Goal: Task Accomplishment & Management: Manage account settings

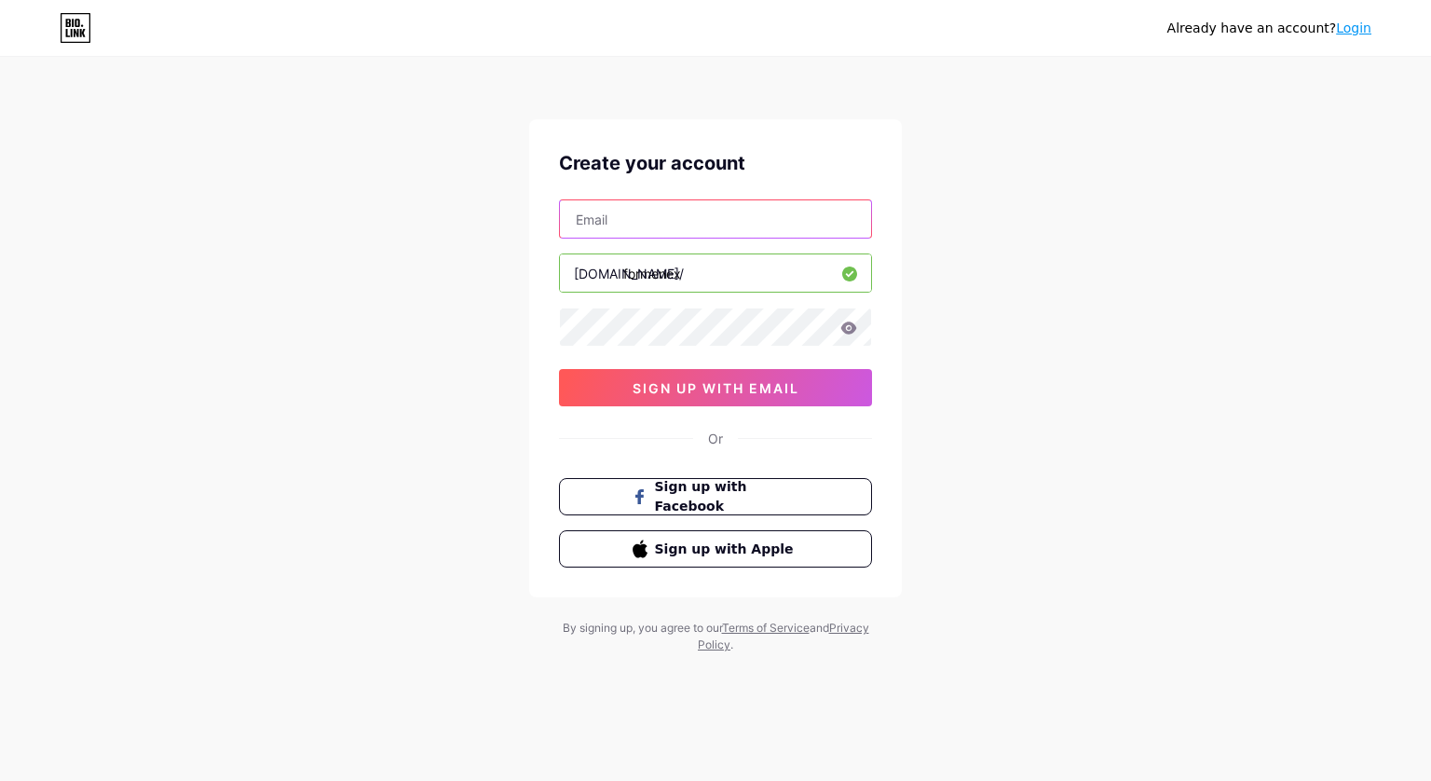
click at [667, 219] on input "text" at bounding box center [715, 218] width 311 height 37
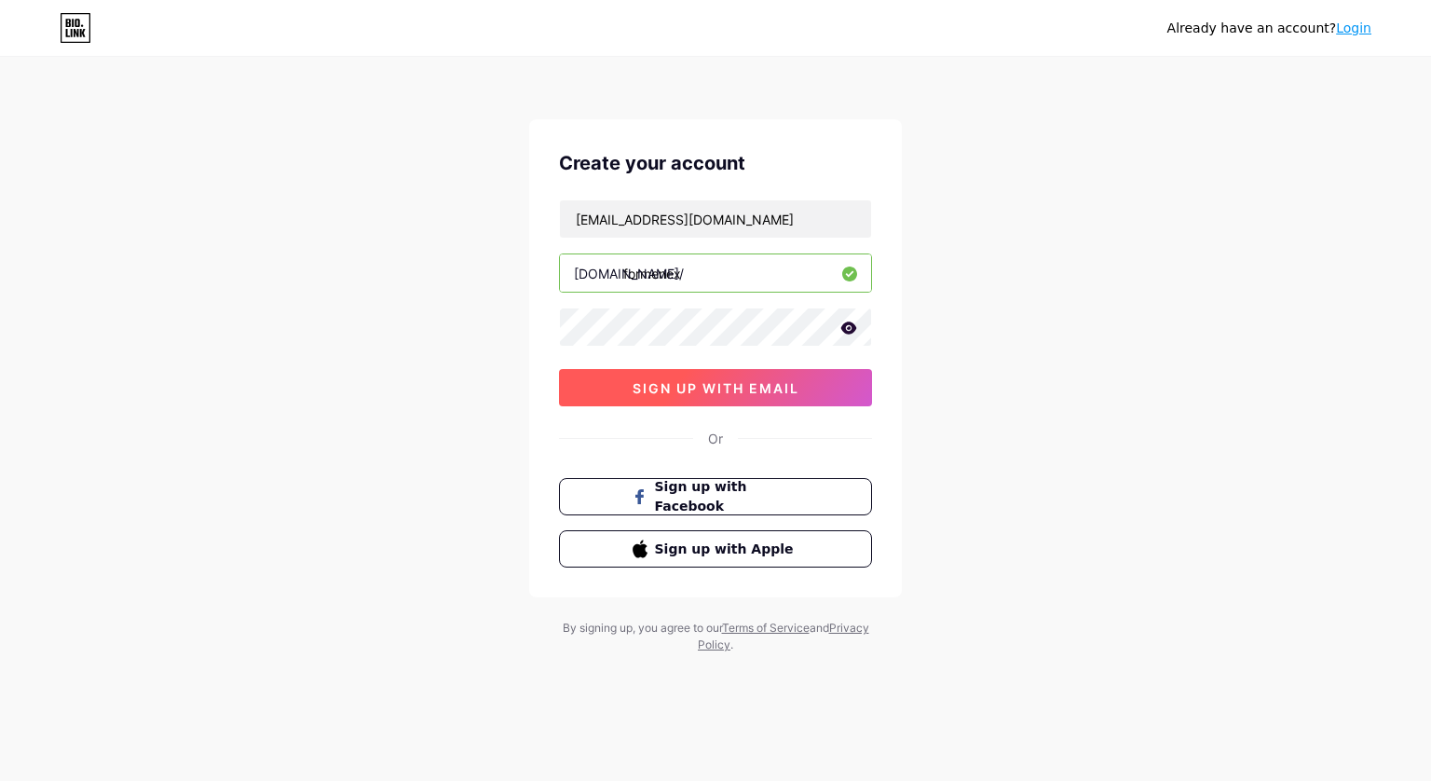
click at [691, 385] on span "sign up with email" at bounding box center [716, 388] width 167 height 16
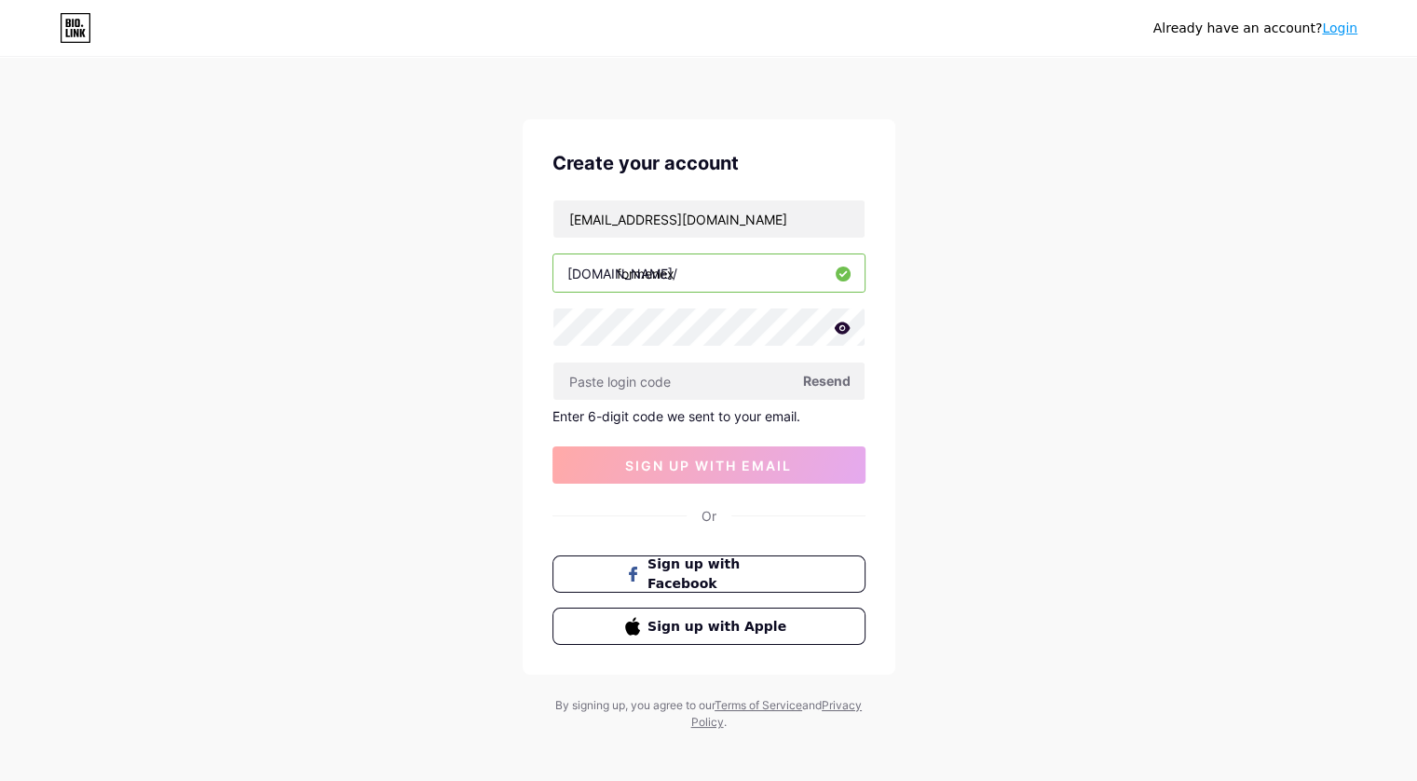
click at [835, 379] on span "Resend" at bounding box center [827, 381] width 48 height 20
click at [1018, 1] on div "Already have an account? Login" at bounding box center [708, 28] width 1417 height 56
click at [731, 221] on input "[EMAIL_ADDRESS][DOMAIN_NAME]" at bounding box center [708, 218] width 311 height 37
click at [843, 322] on icon at bounding box center [842, 327] width 16 height 12
click at [843, 322] on icon at bounding box center [841, 328] width 16 height 13
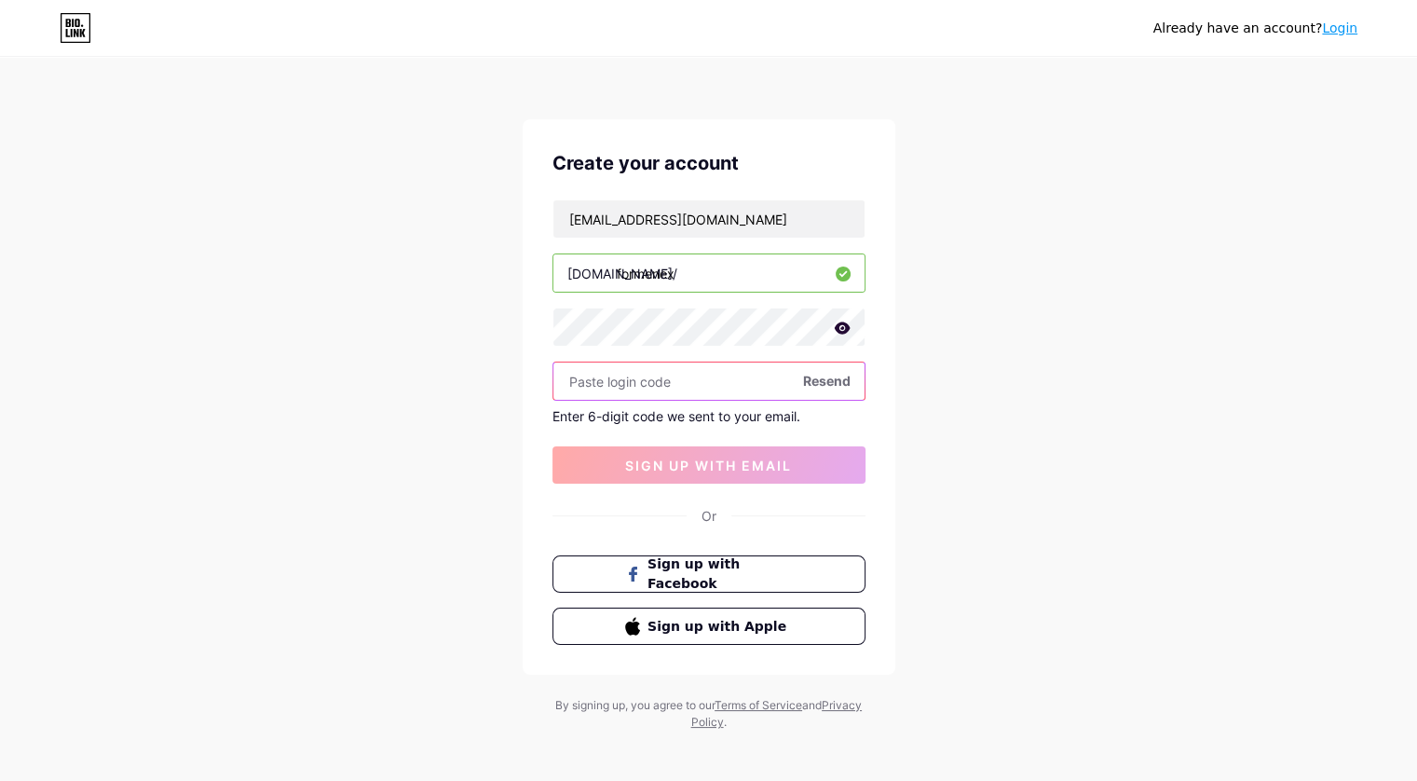
click at [652, 389] on input "text" at bounding box center [708, 380] width 311 height 37
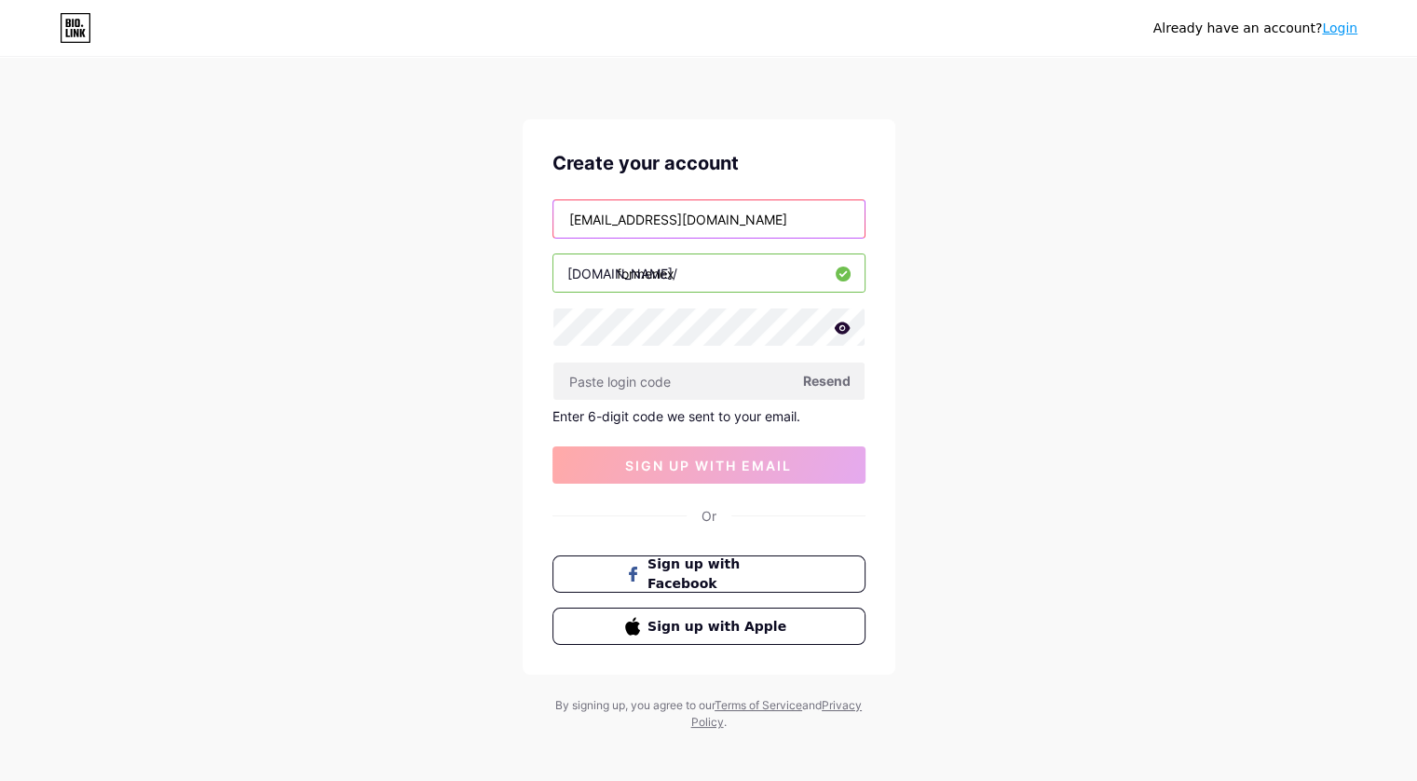
click at [669, 218] on input "[EMAIL_ADDRESS][DOMAIN_NAME]" at bounding box center [708, 218] width 311 height 37
click at [649, 219] on input "[EMAIL_ADDRESS][DOMAIN_NAME]" at bounding box center [708, 218] width 311 height 37
type input "[EMAIL_ADDRESS][DOMAIN_NAME]"
click at [814, 374] on span "Resend" at bounding box center [827, 381] width 48 height 20
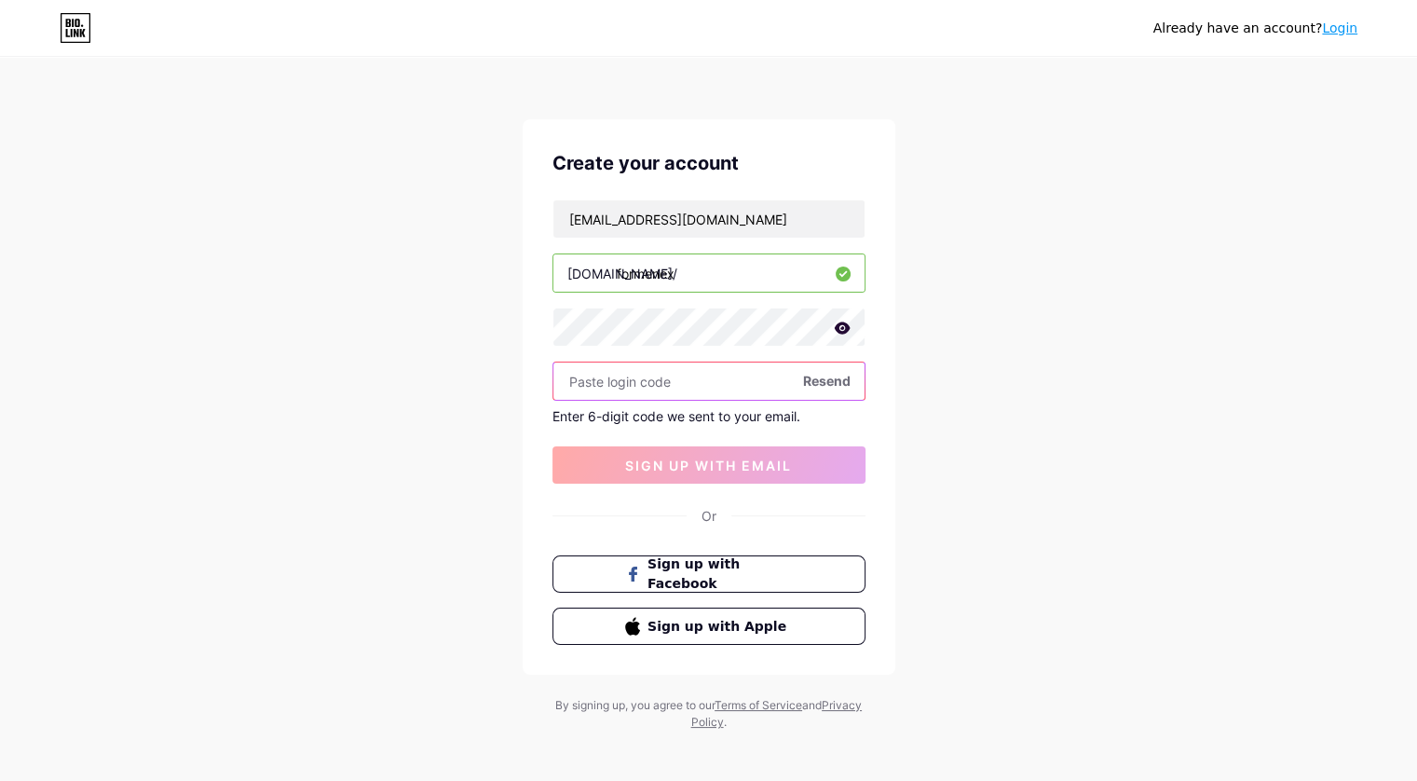
click at [607, 380] on input "text" at bounding box center [708, 380] width 311 height 37
type input "197073"
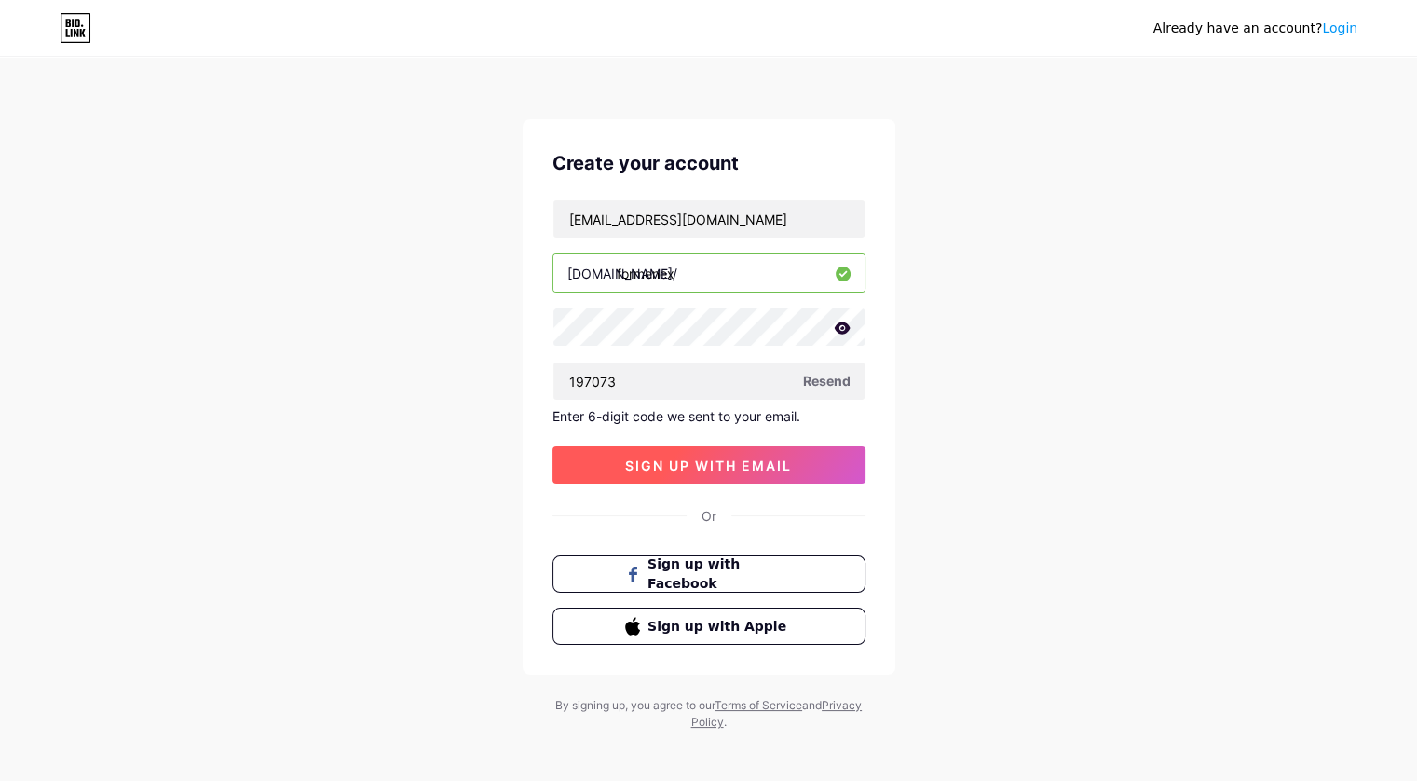
click at [692, 471] on span "sign up with email" at bounding box center [708, 465] width 167 height 16
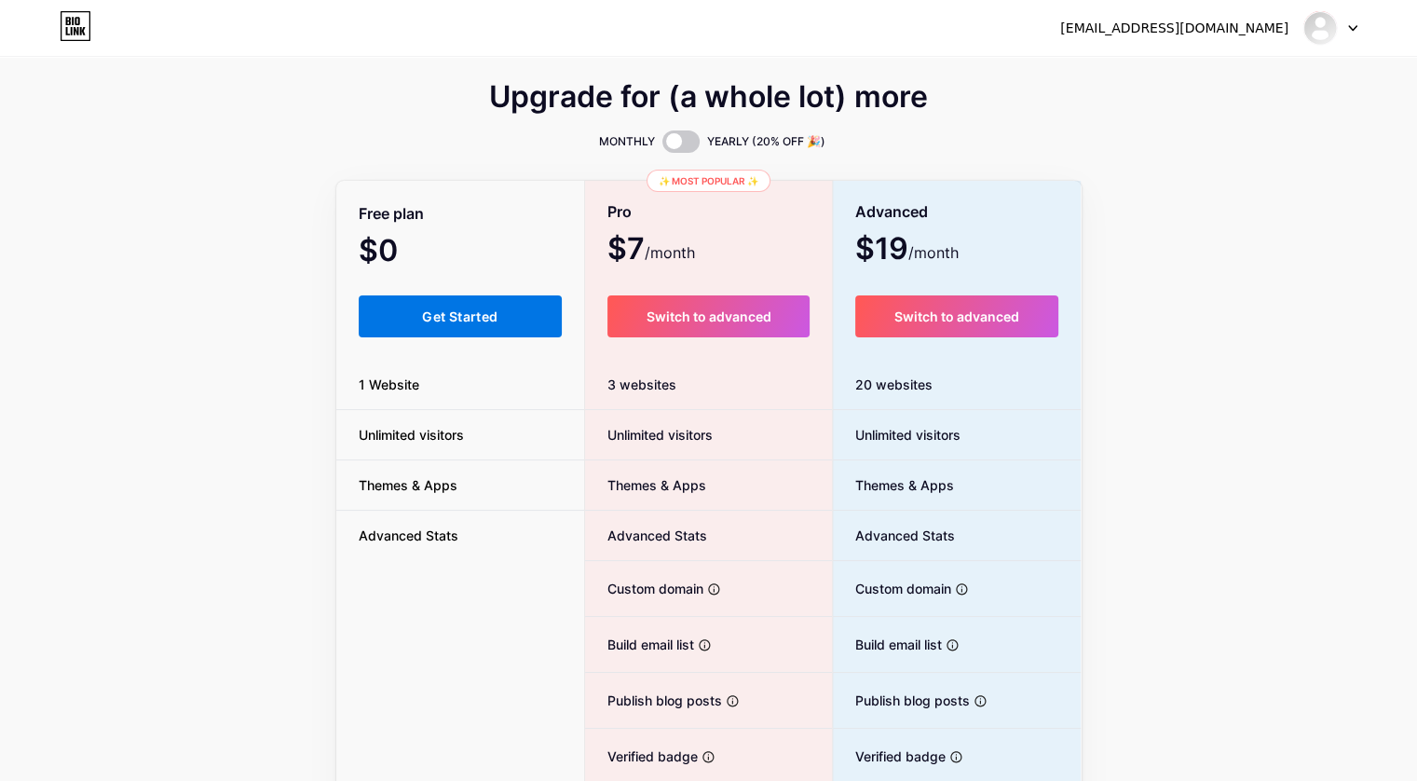
click at [479, 318] on span "Get Started" at bounding box center [459, 316] width 75 height 16
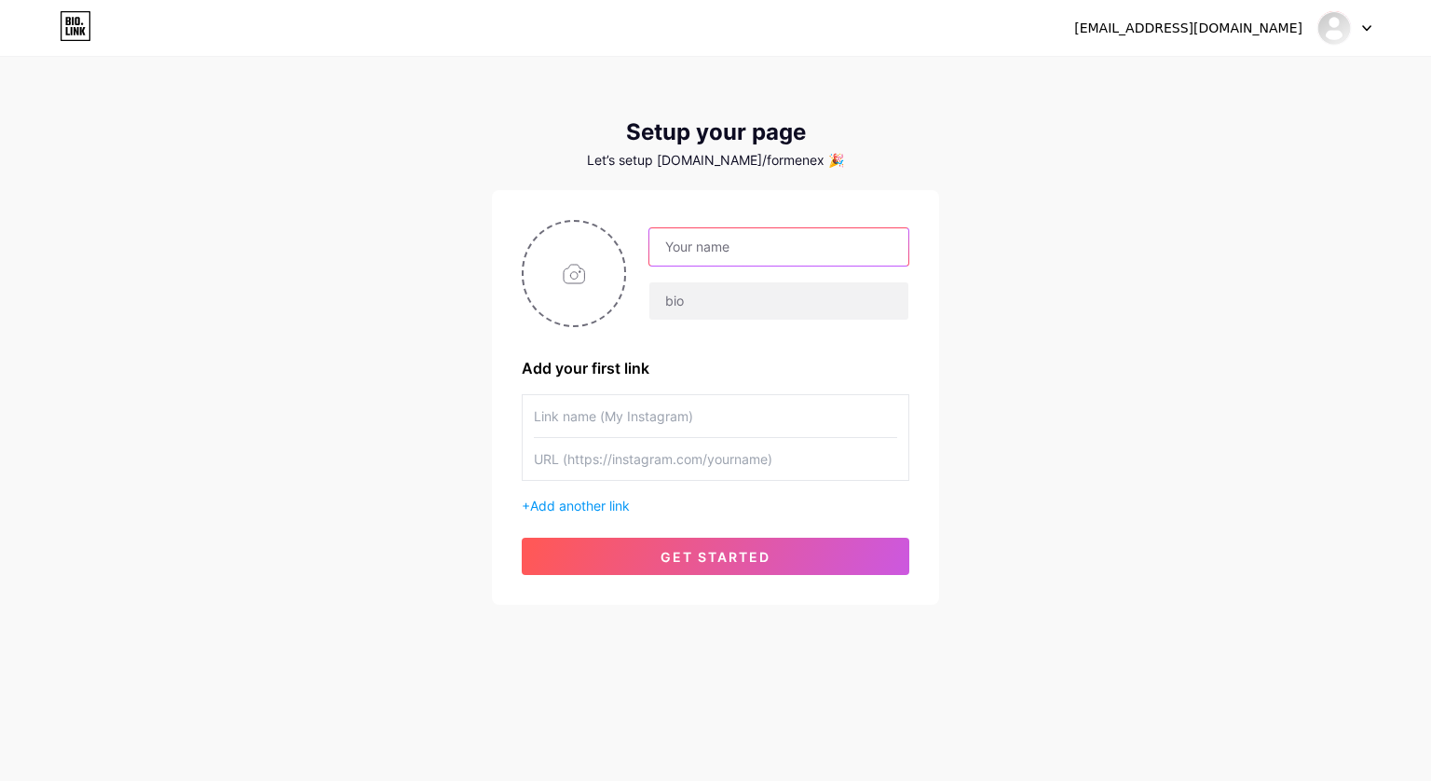
click at [695, 252] on input "text" at bounding box center [778, 246] width 259 height 37
click at [656, 421] on input "text" at bounding box center [715, 416] width 363 height 42
type input "formenex"
click at [600, 461] on input "text" at bounding box center [715, 459] width 363 height 42
drag, startPoint x: 768, startPoint y: 457, endPoint x: 756, endPoint y: 459, distance: 12.3
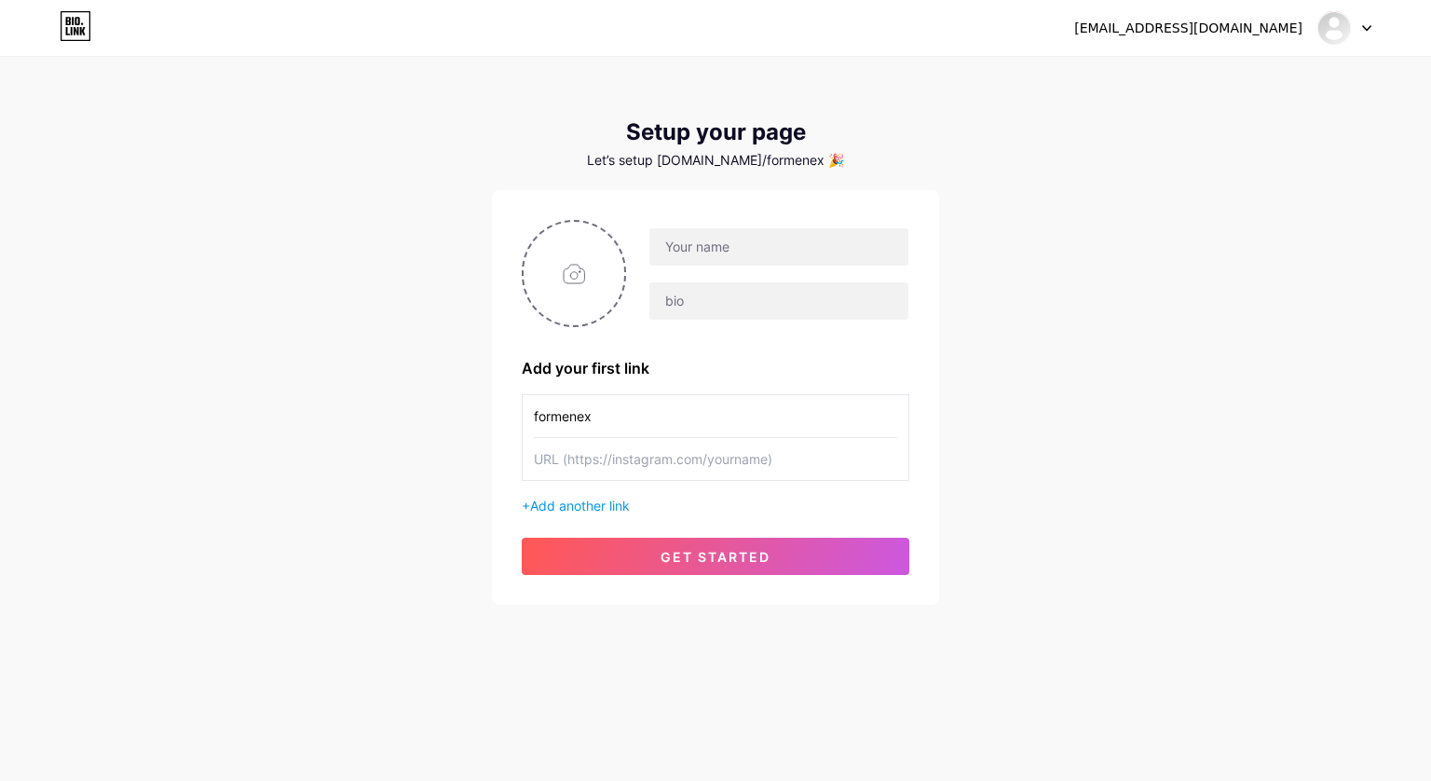
click at [756, 459] on input "text" at bounding box center [715, 459] width 363 height 42
paste input "[URL][DOMAIN_NAME]"
drag, startPoint x: 605, startPoint y: 462, endPoint x: 488, endPoint y: 460, distance: 116.5
click at [488, 460] on div "[EMAIL_ADDRESS][DOMAIN_NAME] Dashboard Logout Setup your page Let’s setup [DOMA…" at bounding box center [715, 332] width 1431 height 664
type input "[URL][DOMAIN_NAME]"
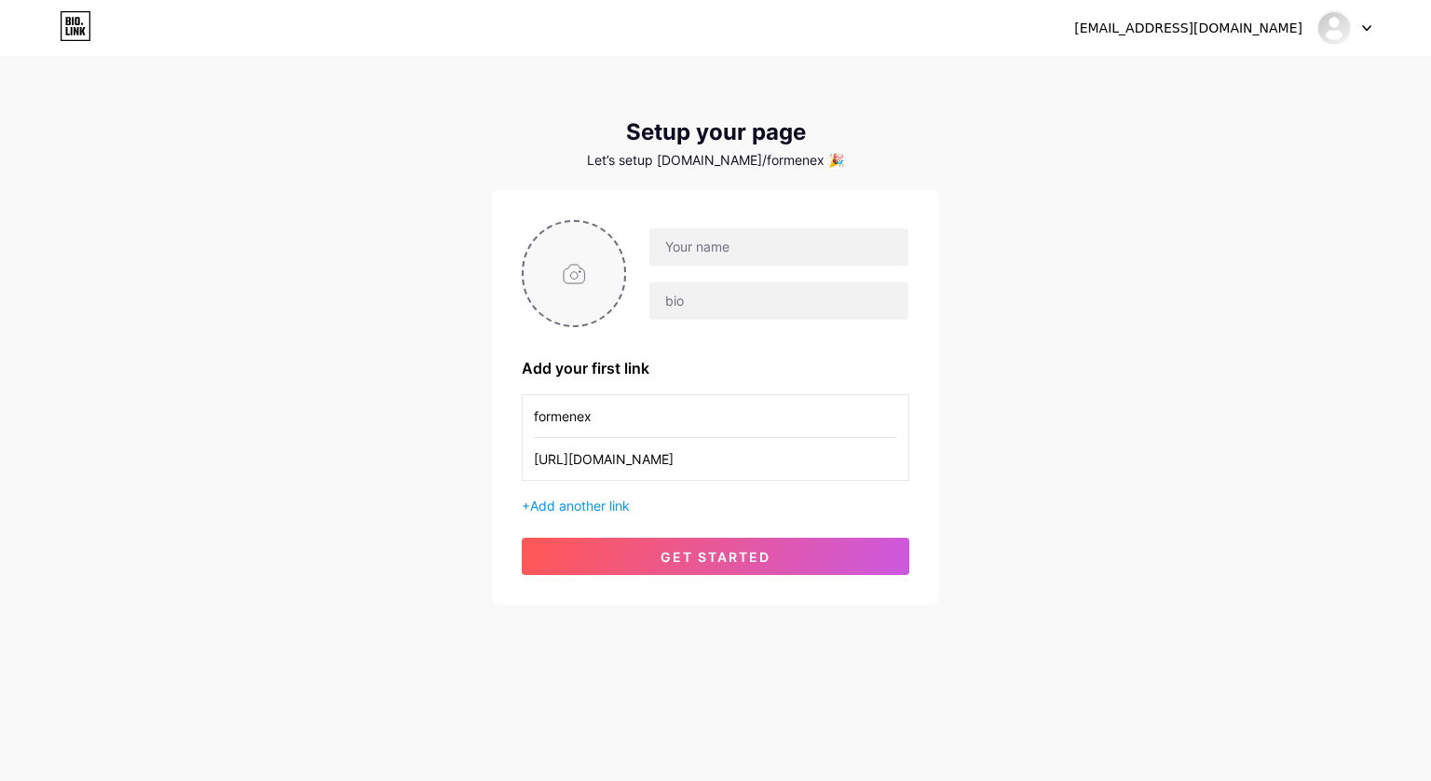
click at [574, 274] on input "file" at bounding box center [574, 273] width 101 height 103
type input "C:\fakepath\Ekran görüntüsü [DATE] 120738.png"
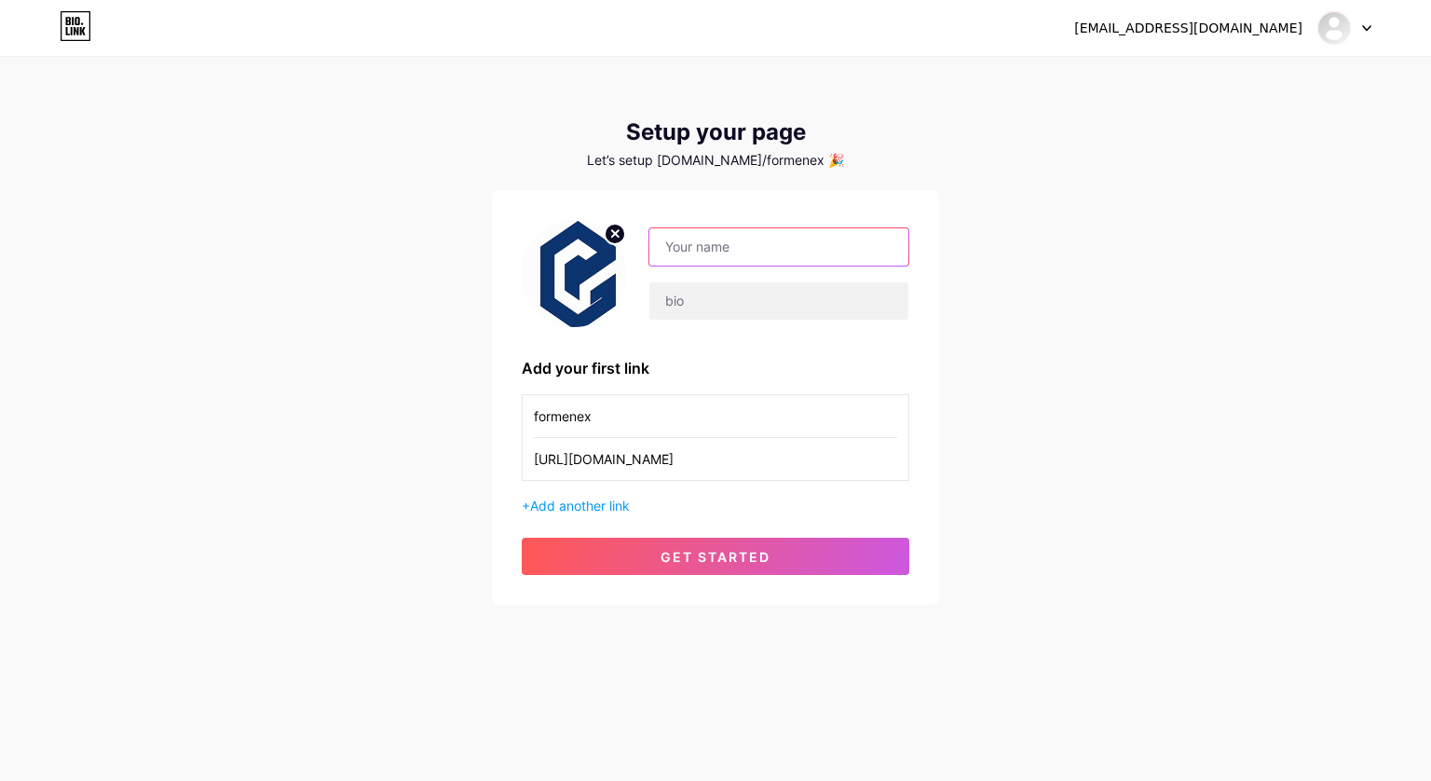
click at [747, 247] on input "text" at bounding box center [778, 246] width 259 height 37
click at [694, 293] on input "text" at bounding box center [778, 300] width 259 height 37
click at [753, 244] on input "text" at bounding box center [778, 246] width 259 height 37
click at [735, 249] on input "text" at bounding box center [778, 246] width 259 height 37
type input "formenex"
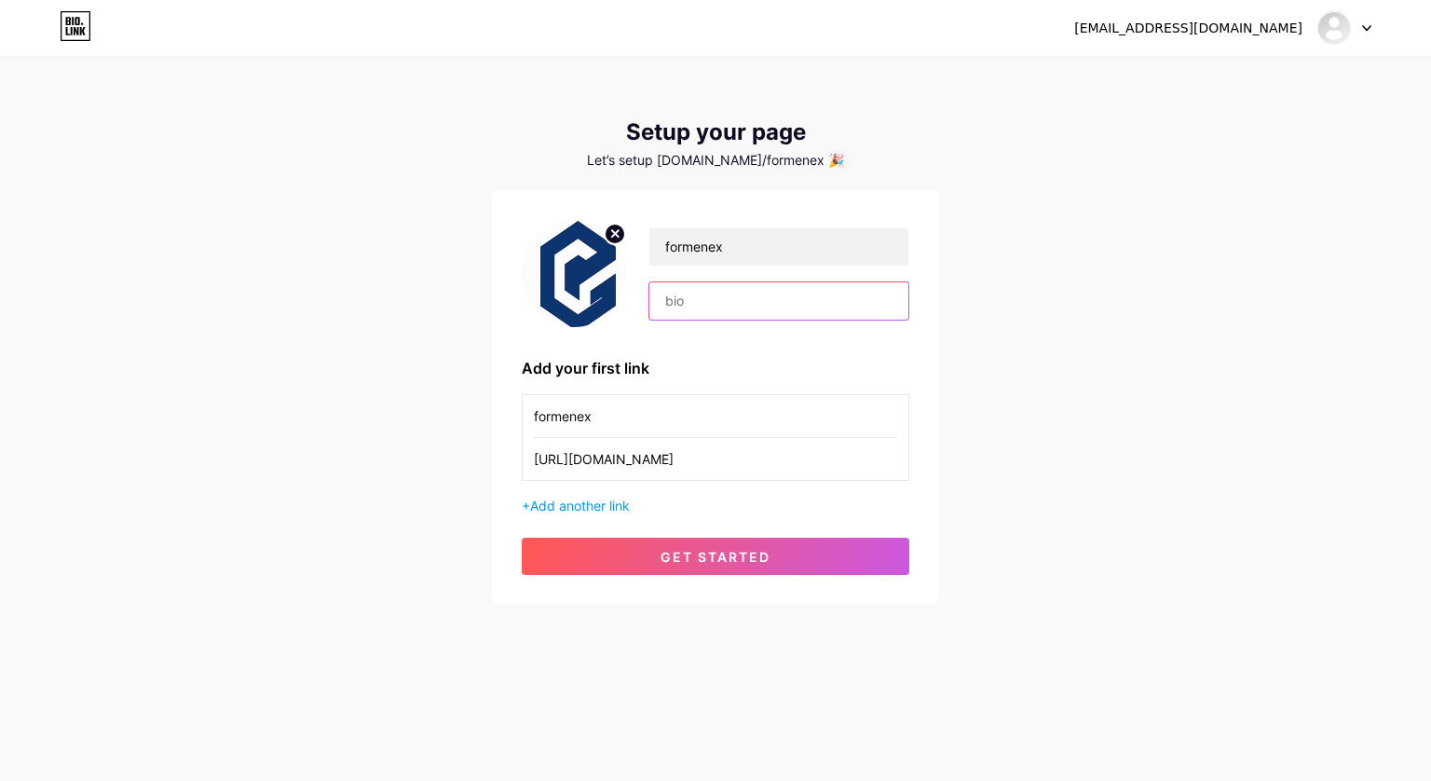
click at [755, 292] on input "text" at bounding box center [778, 300] width 259 height 37
click at [744, 249] on input "formenex" at bounding box center [778, 246] width 259 height 37
click at [700, 307] on input "text" at bounding box center [778, 300] width 259 height 37
drag, startPoint x: 793, startPoint y: 158, endPoint x: 687, endPoint y: 148, distance: 106.7
click at [687, 148] on div "Setup your page Let’s setup [DOMAIN_NAME]/formenex 🎉" at bounding box center [715, 143] width 447 height 48
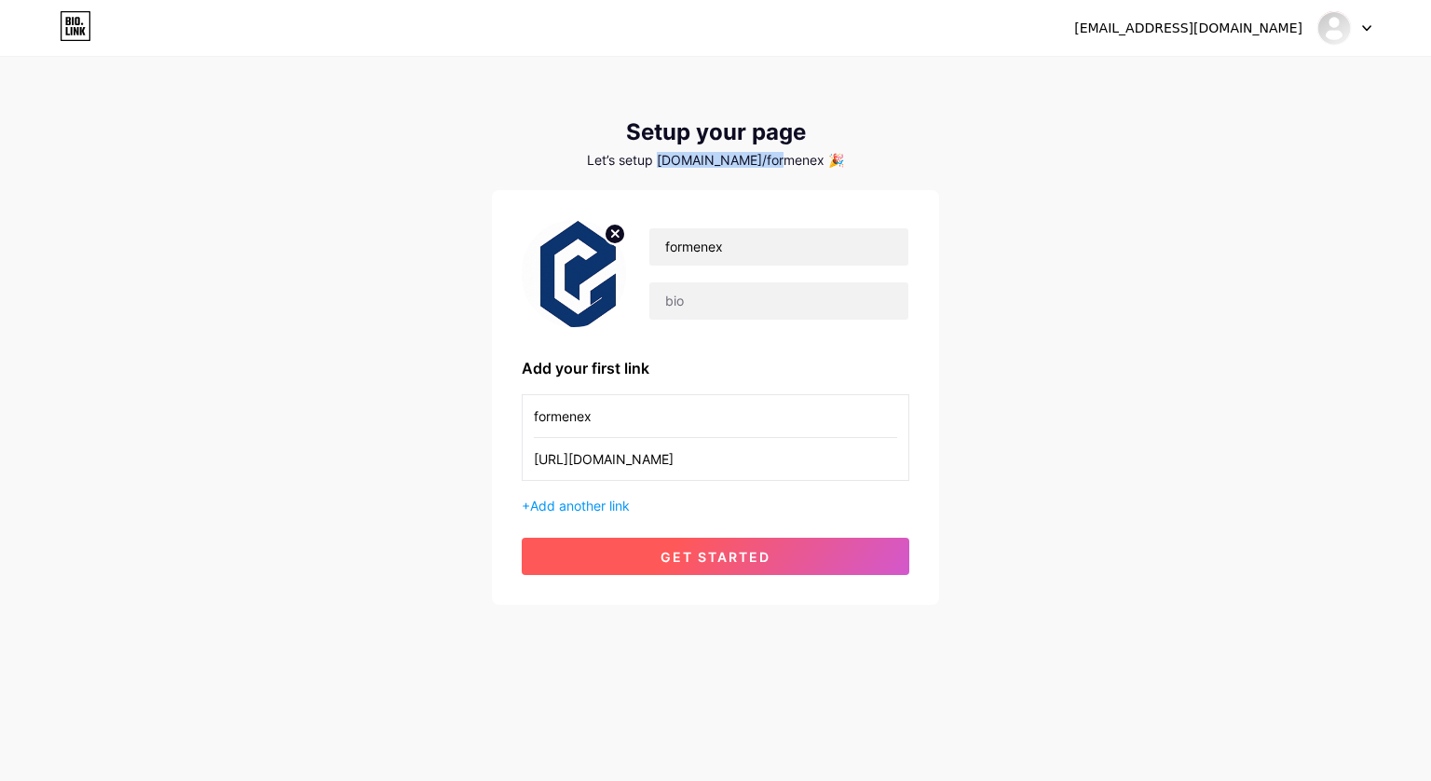
click at [754, 551] on span "get started" at bounding box center [716, 557] width 110 height 16
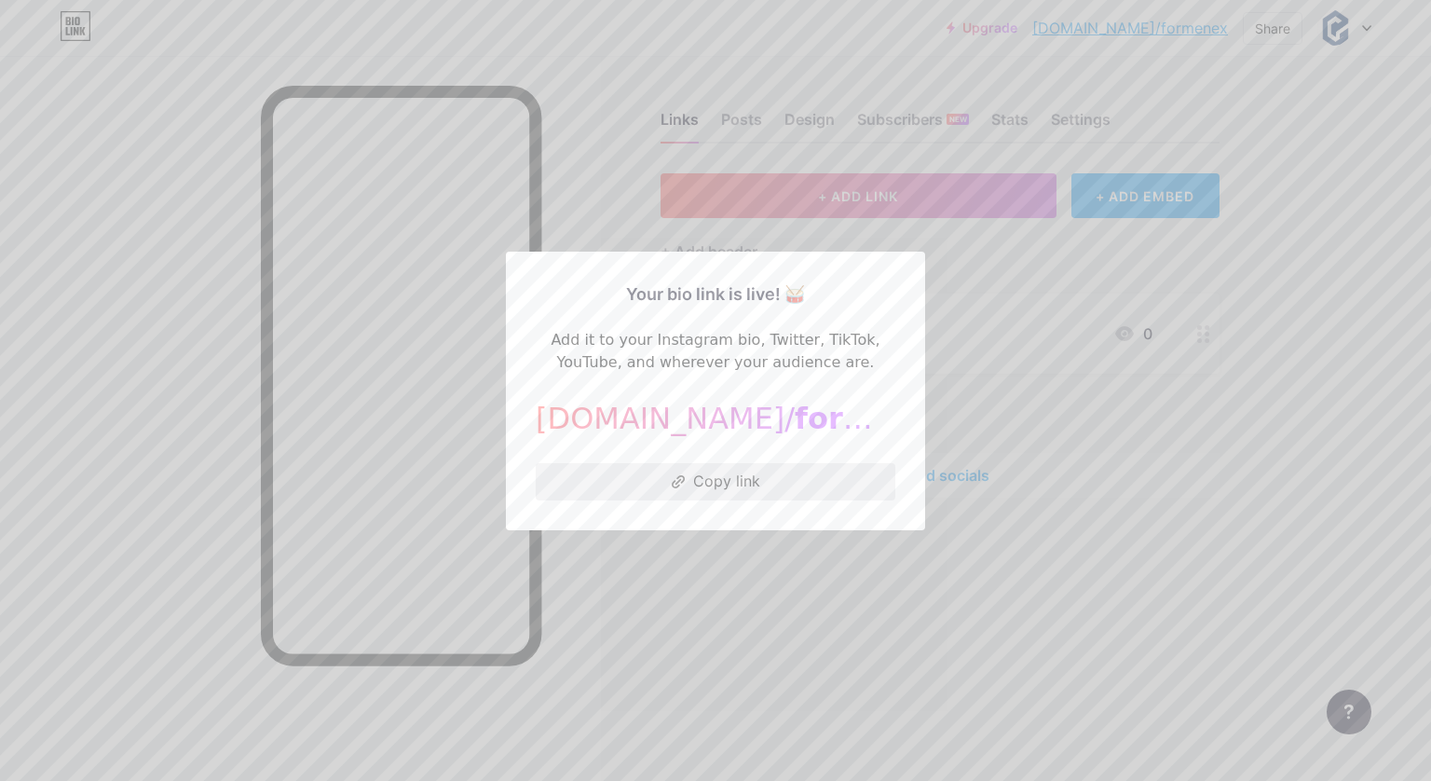
click at [725, 482] on button "Copy link" at bounding box center [716, 481] width 360 height 37
click at [936, 350] on div at bounding box center [715, 390] width 1431 height 781
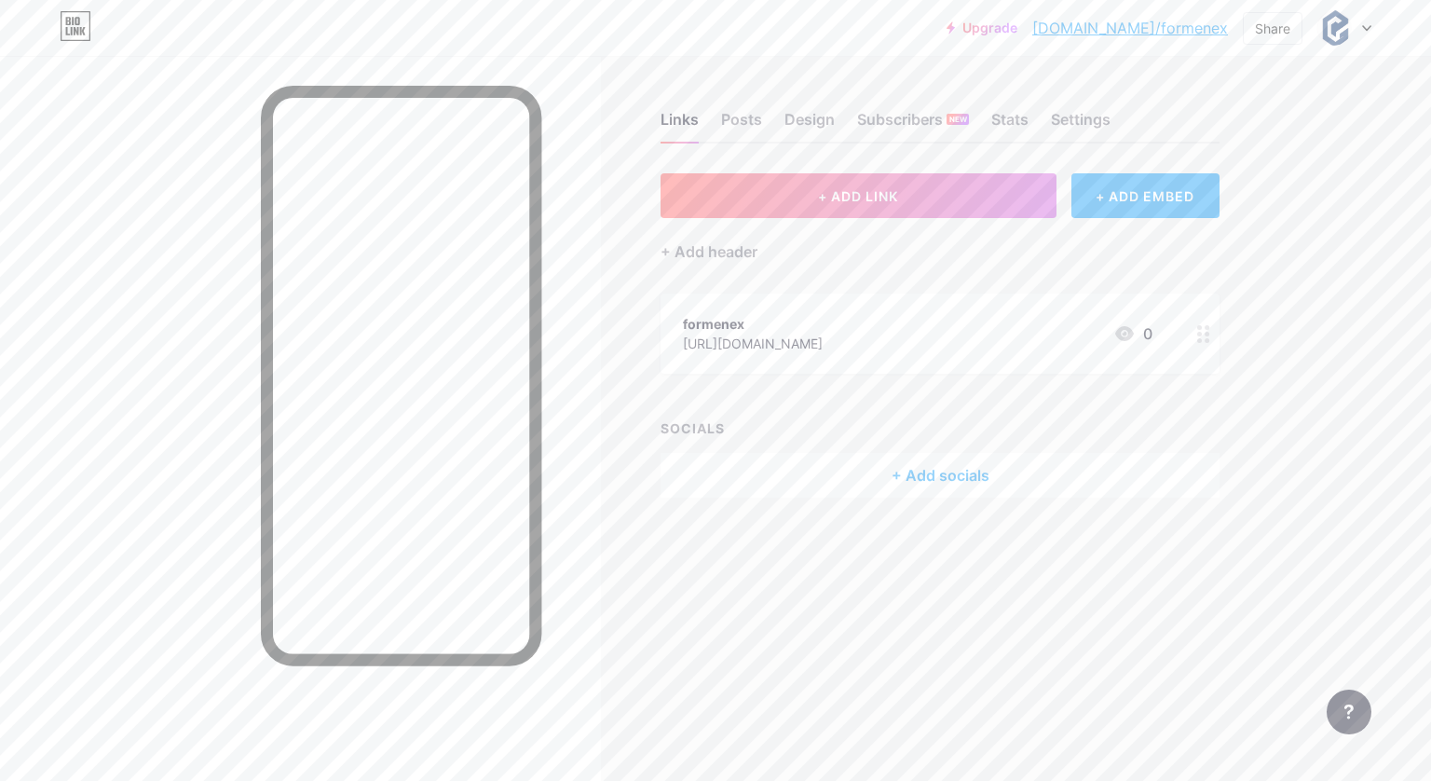
click at [823, 345] on div "[URL][DOMAIN_NAME]" at bounding box center [753, 344] width 140 height 20
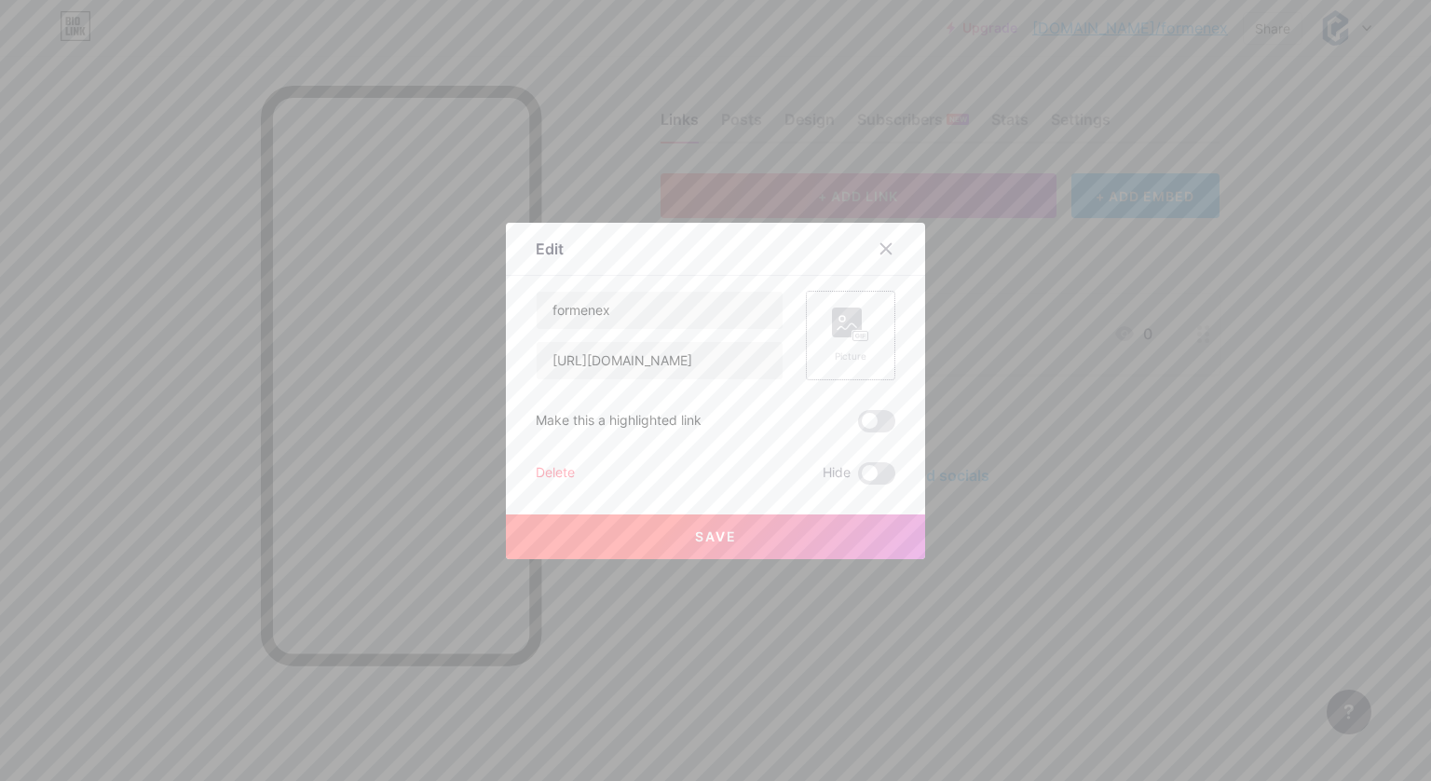
click at [835, 319] on rect at bounding box center [847, 322] width 30 height 30
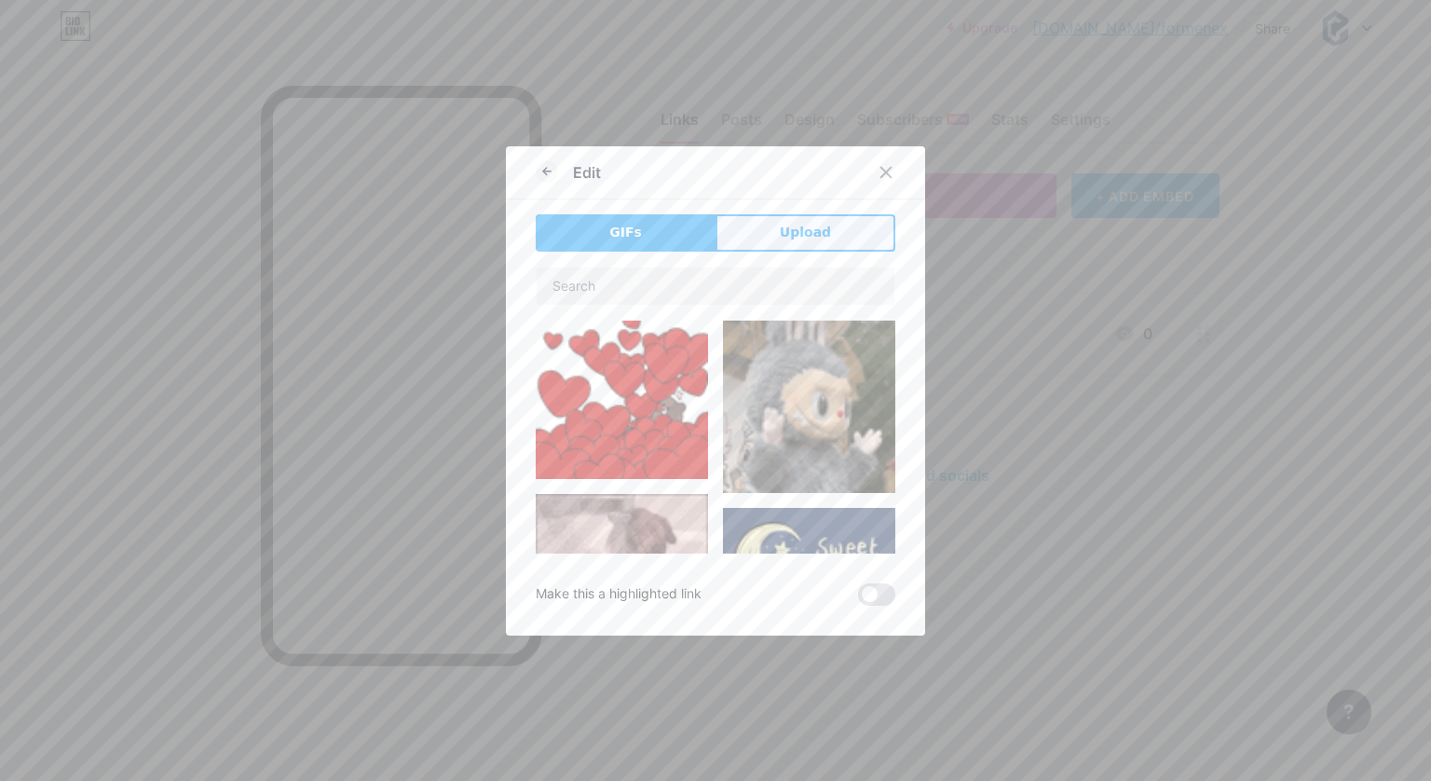
click at [783, 230] on span "Upload" at bounding box center [805, 233] width 51 height 20
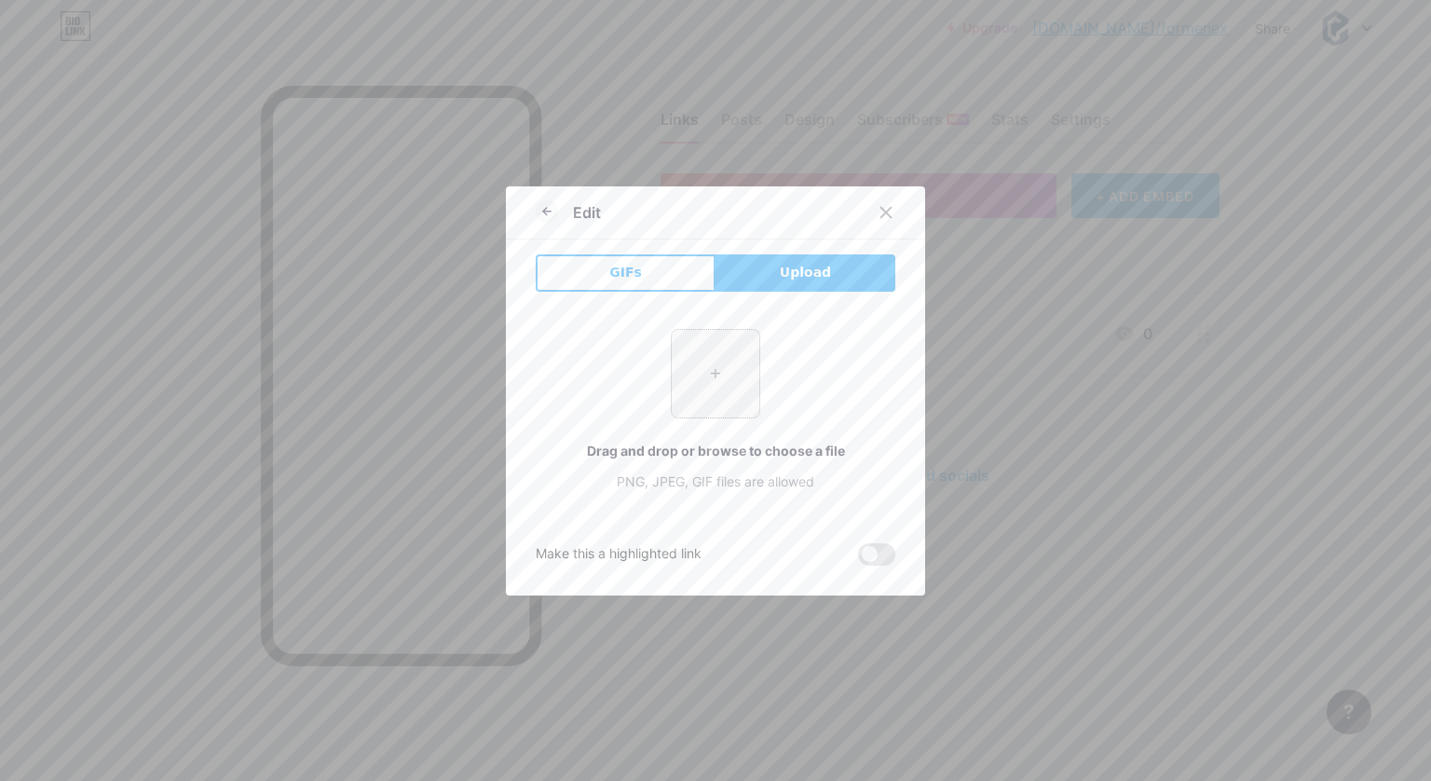
click at [710, 372] on input "file" at bounding box center [716, 374] width 88 height 88
click at [712, 364] on input "file" at bounding box center [716, 374] width 88 height 88
type input "C:\fakepath\ChatGPT Image 14 Ağu 2025 00_45_01.png"
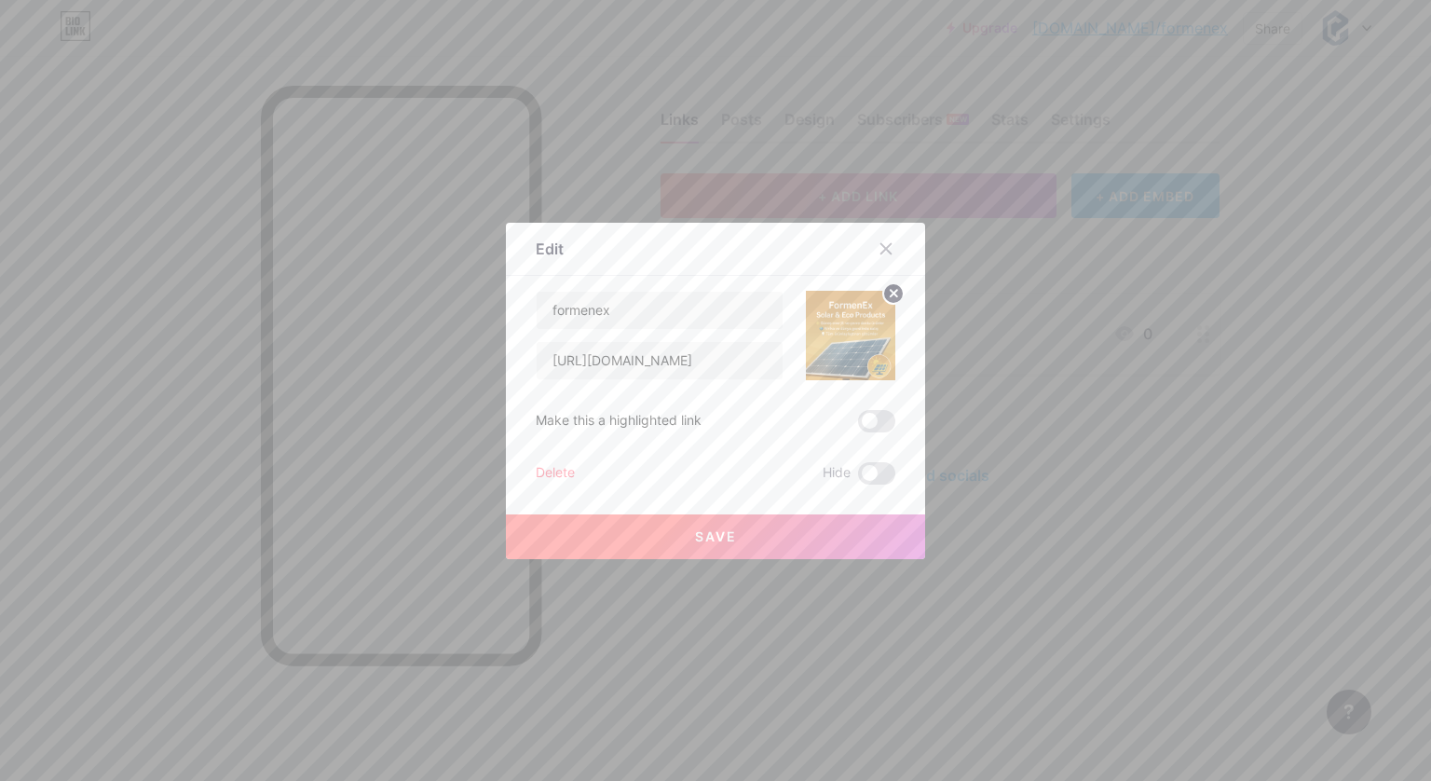
click at [713, 531] on span "Save" at bounding box center [716, 536] width 42 height 16
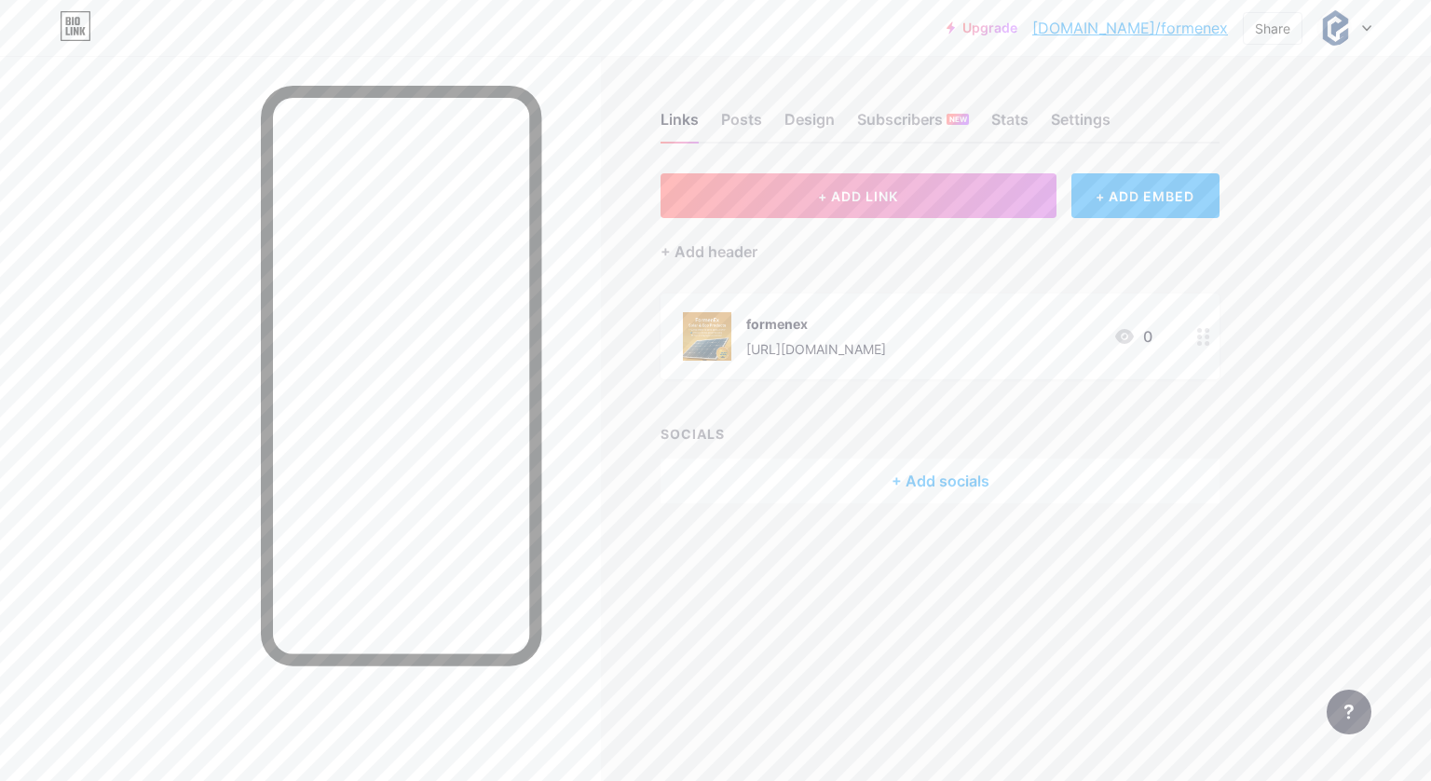
drag, startPoint x: 1010, startPoint y: 349, endPoint x: 743, endPoint y: 346, distance: 267.4
click at [743, 346] on div "formenex [URL][DOMAIN_NAME] 0" at bounding box center [918, 336] width 470 height 48
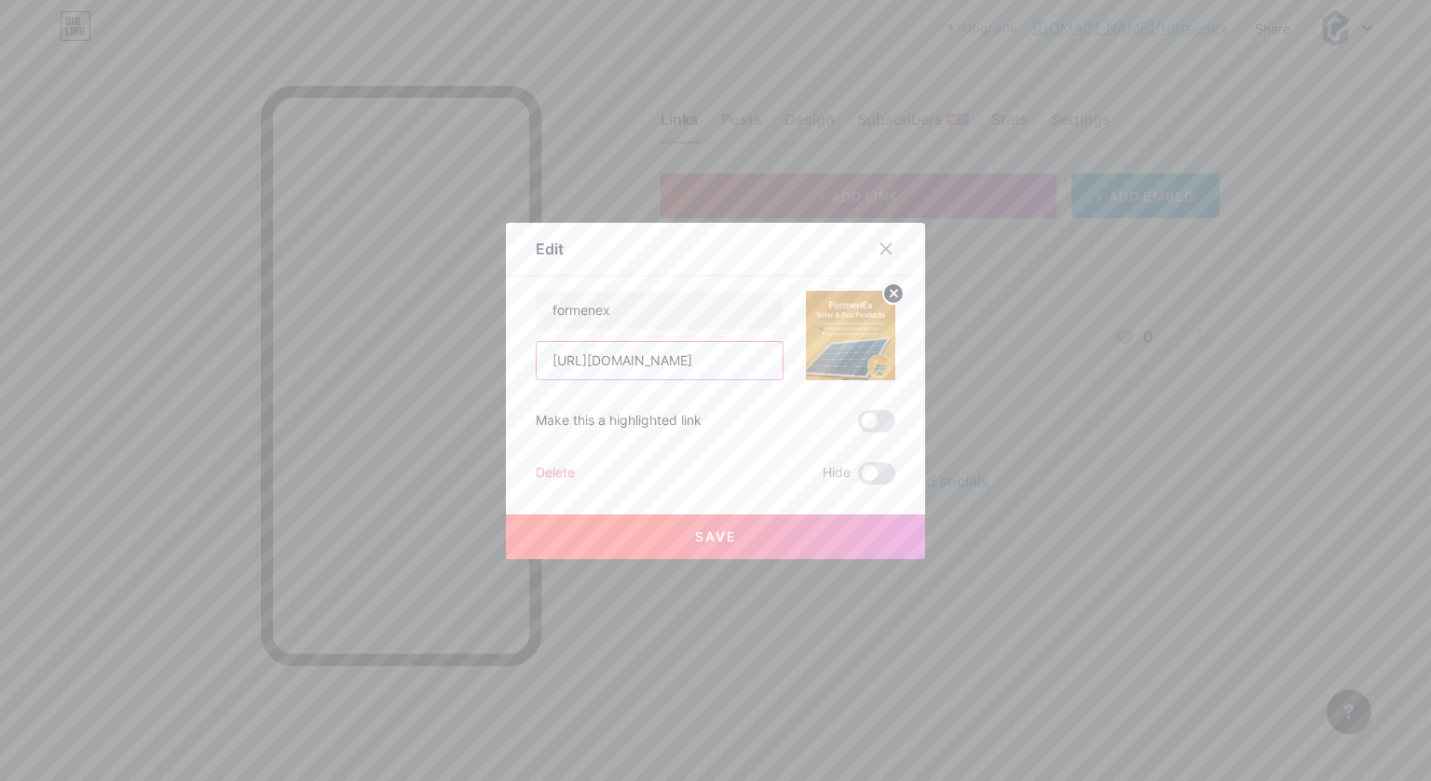
click at [760, 362] on input "[URL][DOMAIN_NAME]" at bounding box center [660, 360] width 246 height 37
drag, startPoint x: 714, startPoint y: 360, endPoint x: 793, endPoint y: 360, distance: 79.2
click at [793, 360] on div "formenex [URL][DOMAIN_NAME]" at bounding box center [716, 335] width 360 height 89
click at [762, 355] on input "[URL][DOMAIN_NAME]" at bounding box center [660, 360] width 246 height 37
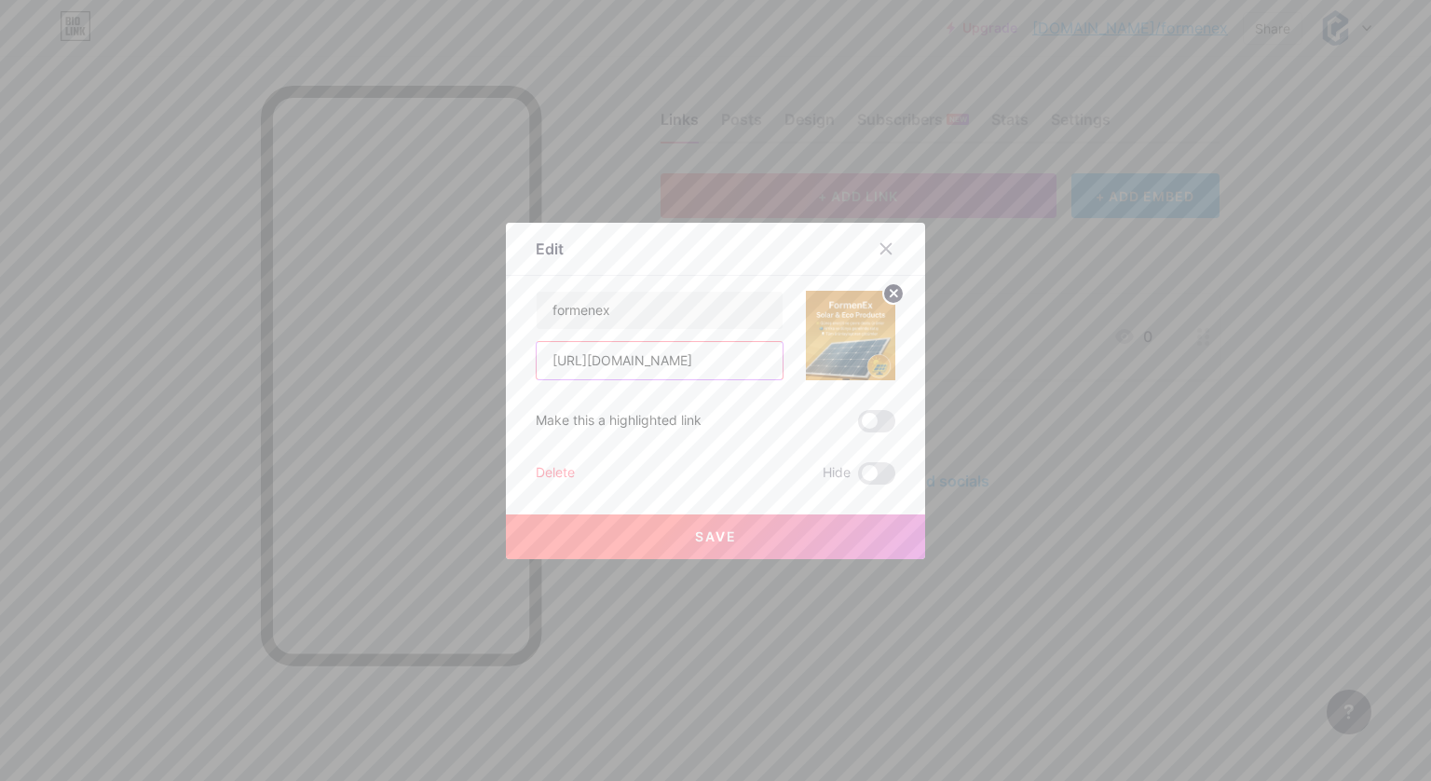
scroll to position [0, 0]
drag, startPoint x: 766, startPoint y: 357, endPoint x: 474, endPoint y: 348, distance: 291.8
click at [474, 348] on div "Edit Content YouTube Play YouTube video without leaving your page. ADD Vimeo Pl…" at bounding box center [715, 390] width 1431 height 781
click at [881, 249] on icon at bounding box center [886, 248] width 10 height 10
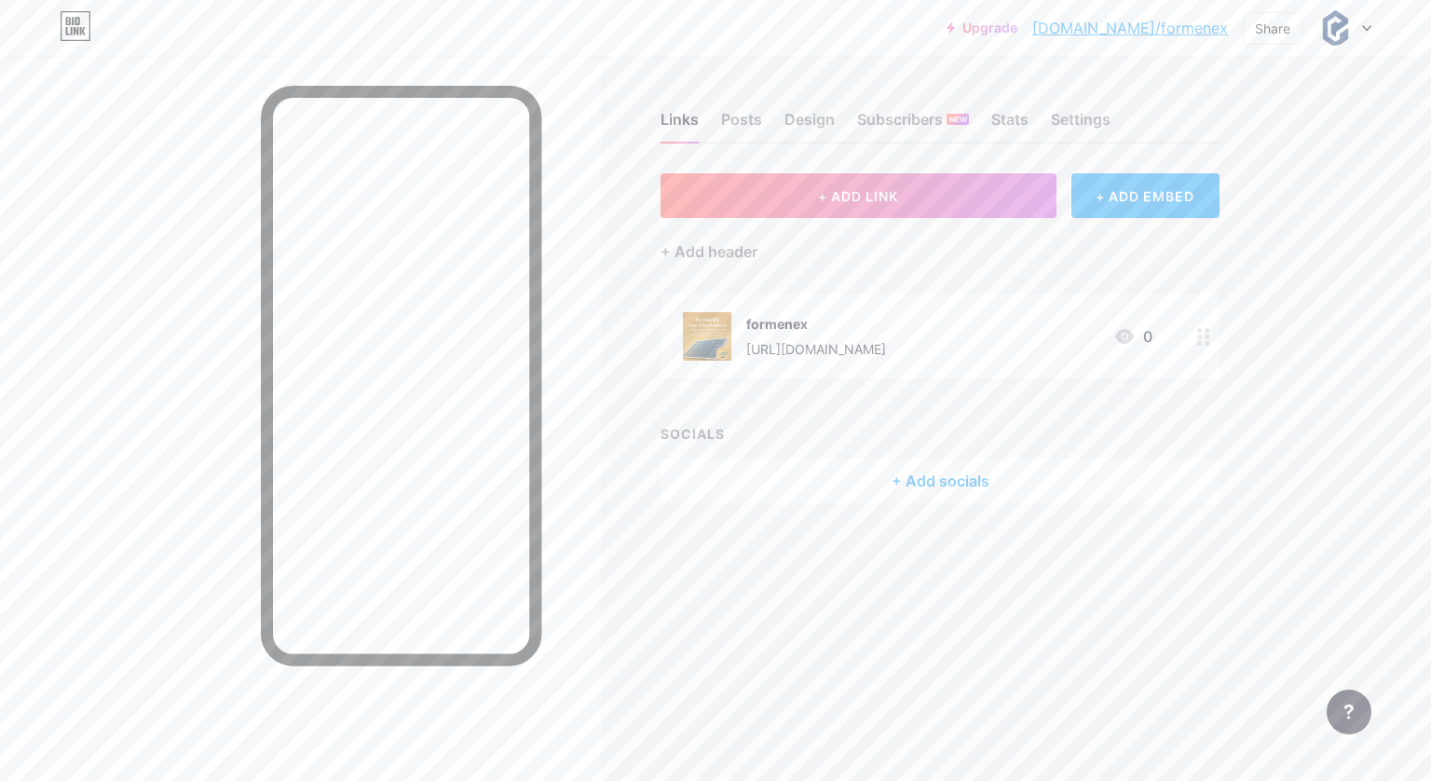
click at [799, 340] on div "[URL][DOMAIN_NAME]" at bounding box center [816, 349] width 140 height 20
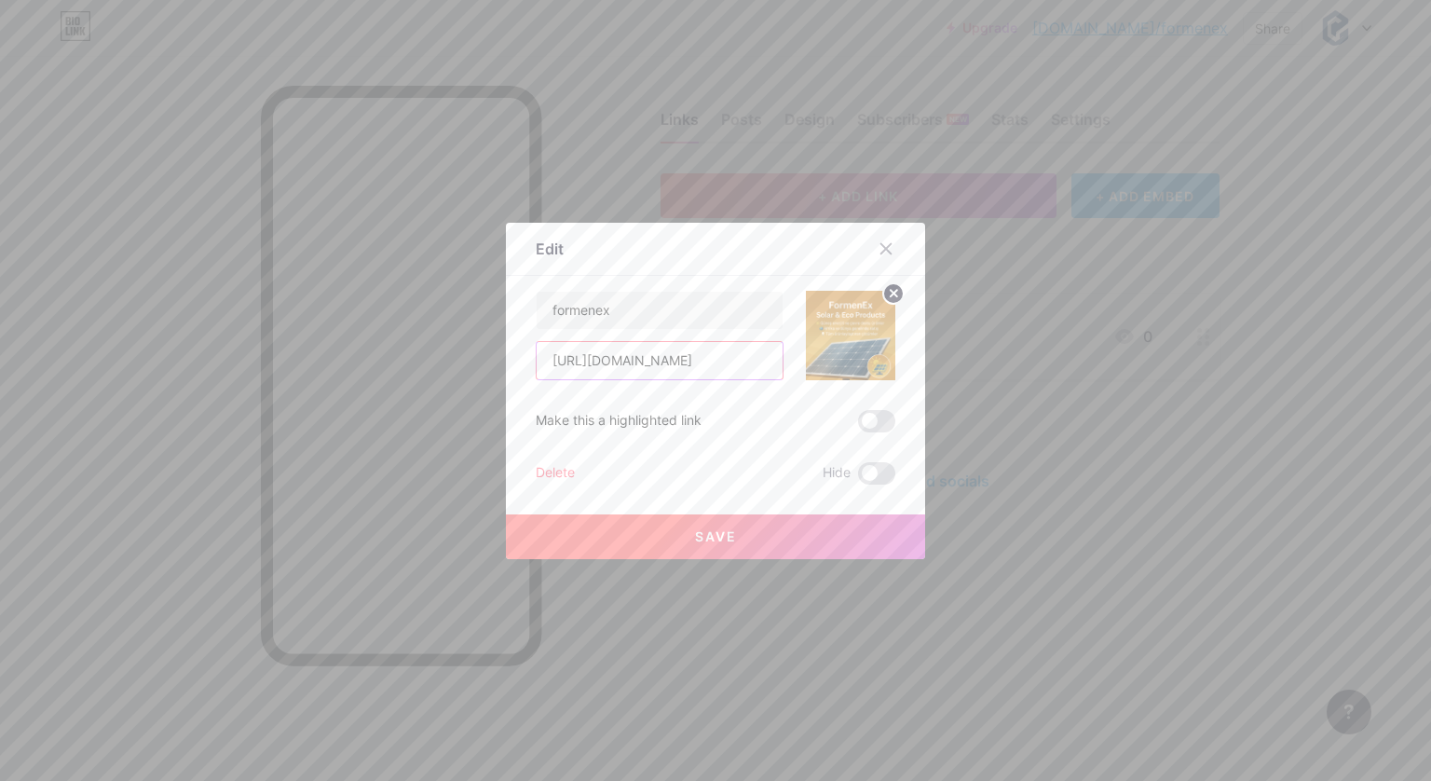
drag, startPoint x: 766, startPoint y: 361, endPoint x: 477, endPoint y: 354, distance: 288.9
click at [477, 354] on div "Edit Content YouTube Play YouTube video without leaving your page. ADD Vimeo Pl…" at bounding box center [715, 390] width 1431 height 781
paste input "[DOMAIN_NAME][URL]"
type input "[URL][DOMAIN_NAME]"
click at [878, 417] on span at bounding box center [876, 421] width 37 height 22
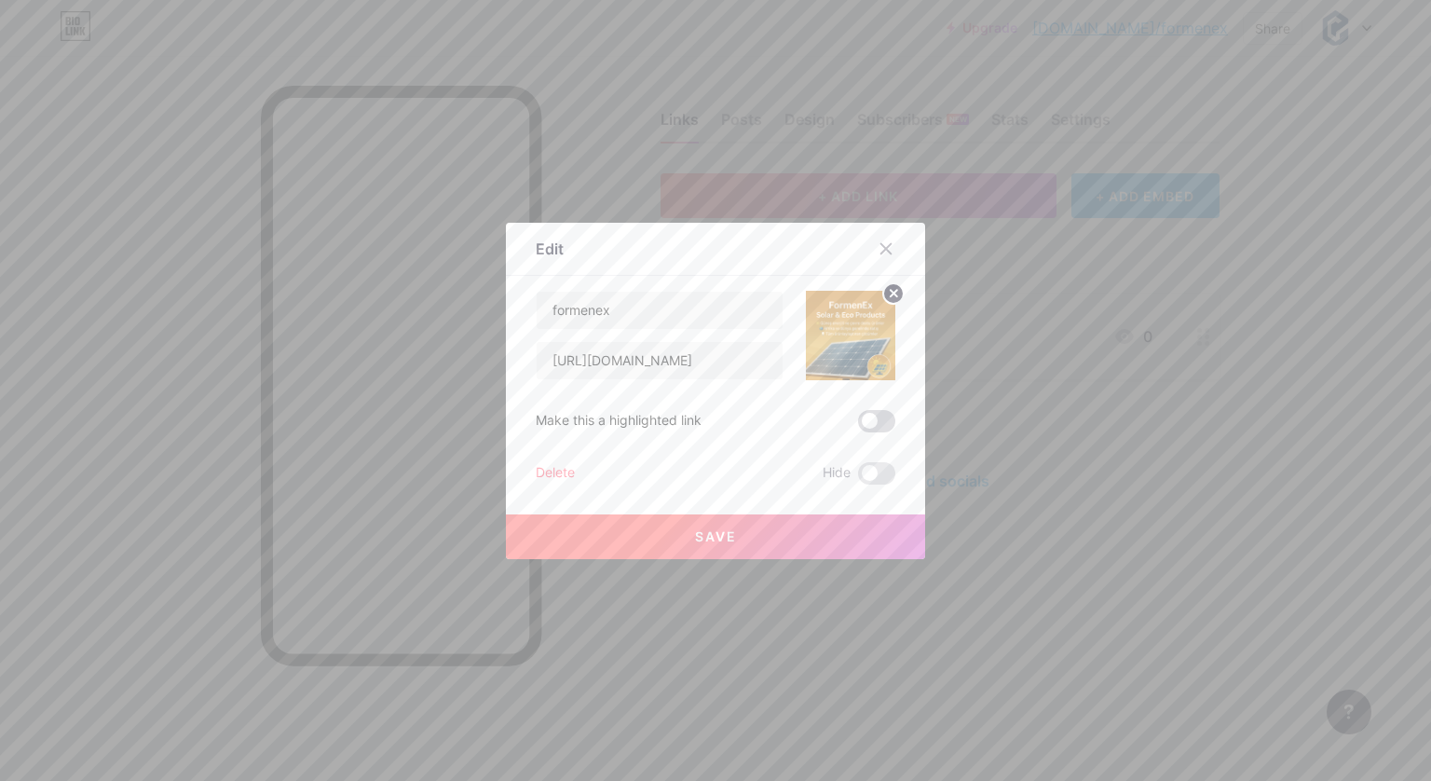
click at [858, 426] on input "checkbox" at bounding box center [858, 426] width 0 height 0
click at [867, 474] on span at bounding box center [876, 473] width 37 height 22
click at [858, 478] on input "checkbox" at bounding box center [858, 478] width 0 height 0
click at [733, 536] on button "Save" at bounding box center [715, 536] width 419 height 45
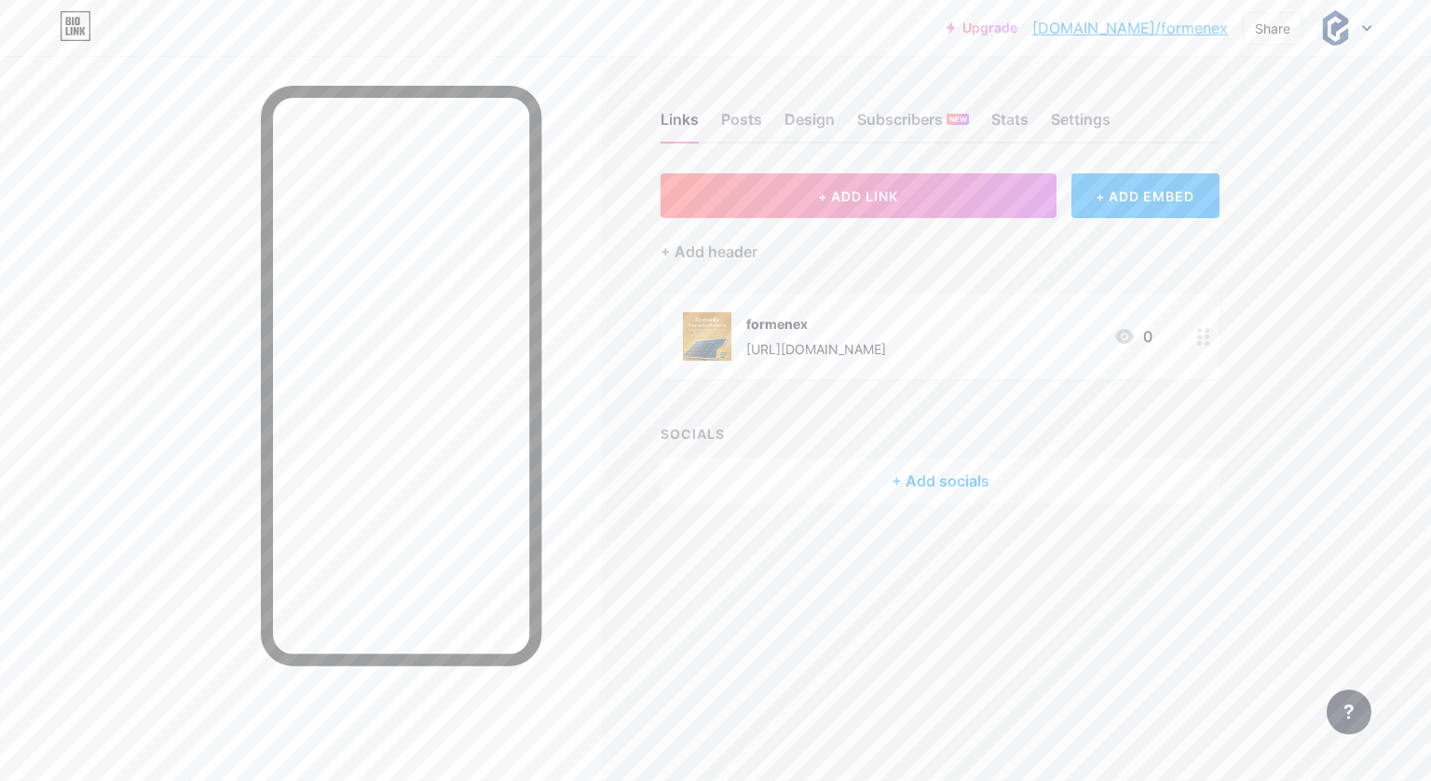
drag, startPoint x: 969, startPoint y: 349, endPoint x: 744, endPoint y: 343, distance: 225.6
click at [744, 343] on div "formenex [URL][DOMAIN_NAME] 0" at bounding box center [918, 336] width 470 height 48
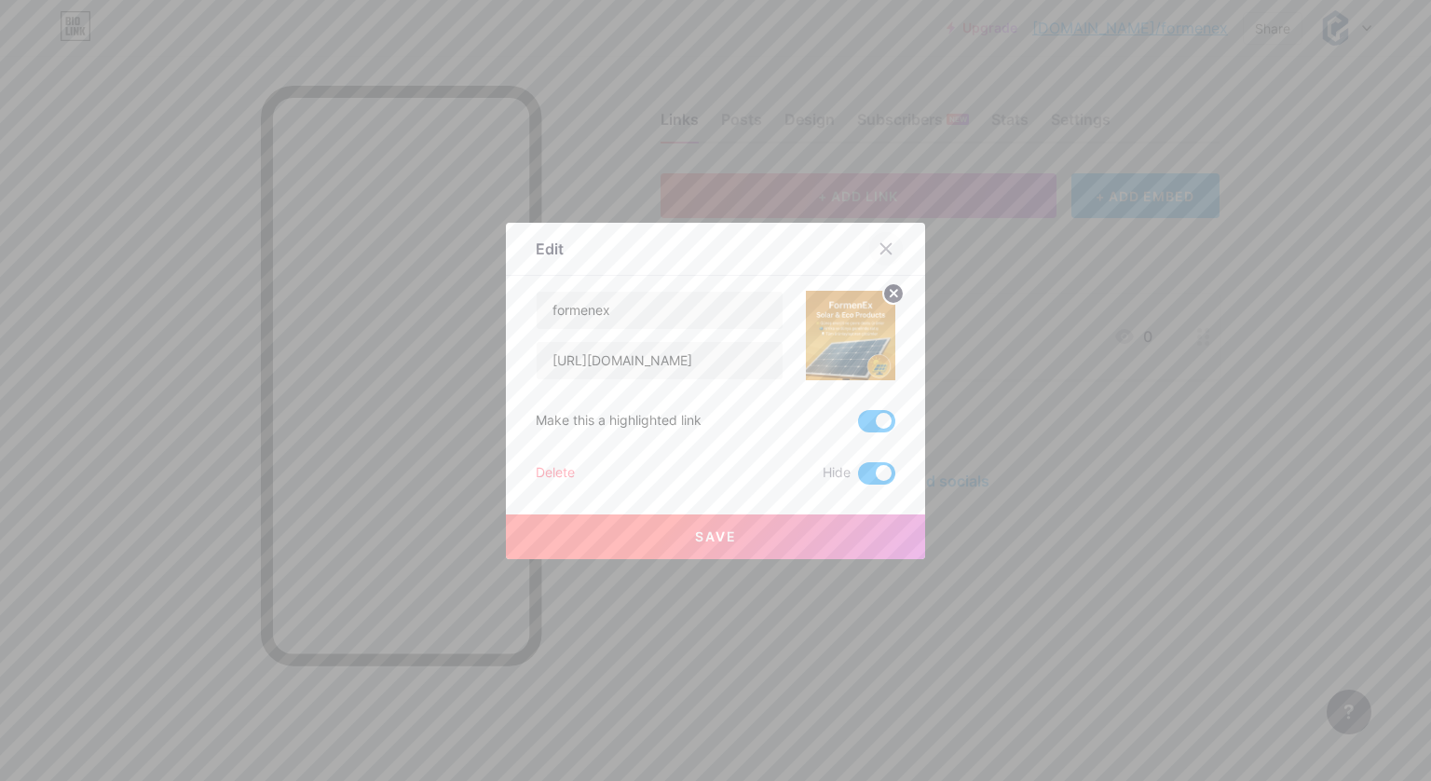
click at [883, 251] on icon at bounding box center [886, 248] width 15 height 15
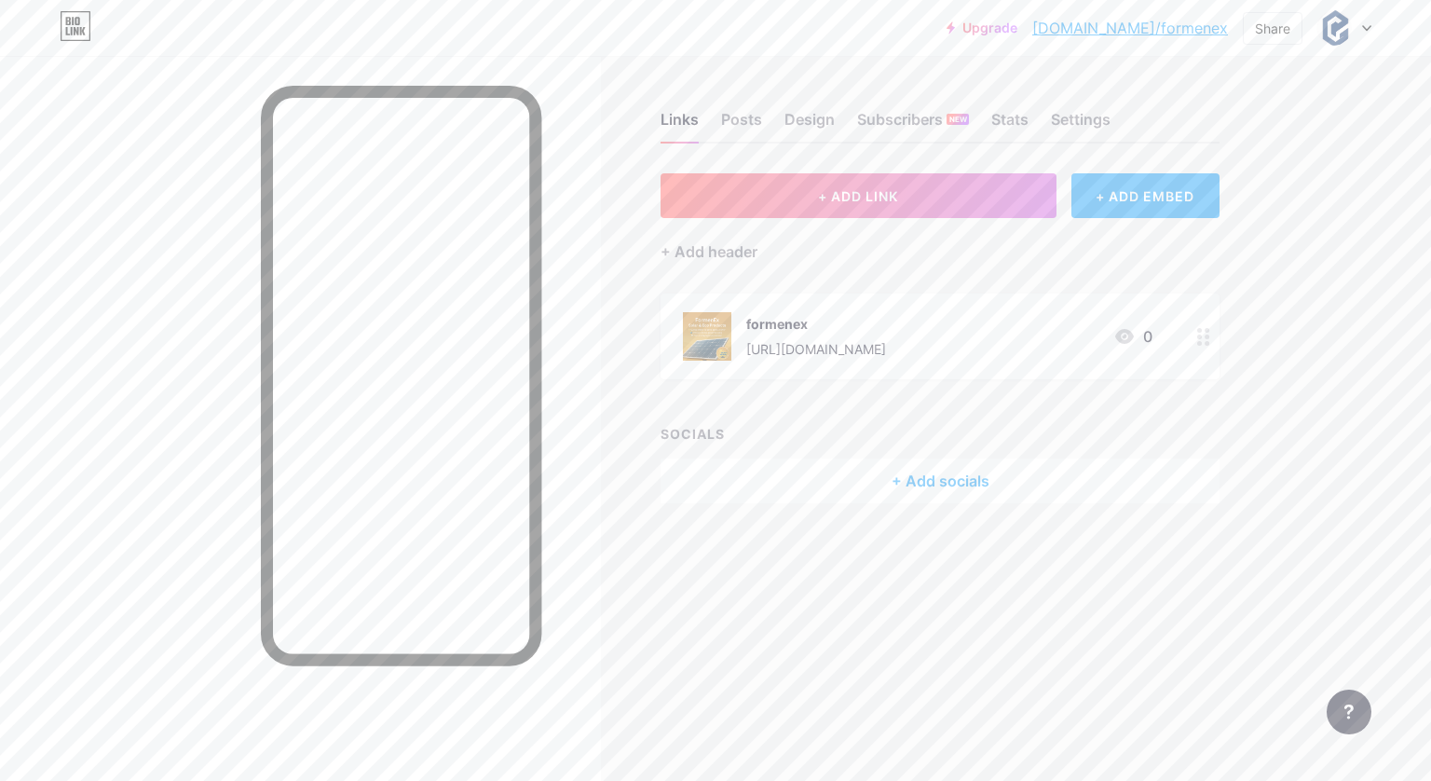
click at [876, 349] on div "[URL][DOMAIN_NAME]" at bounding box center [816, 349] width 140 height 20
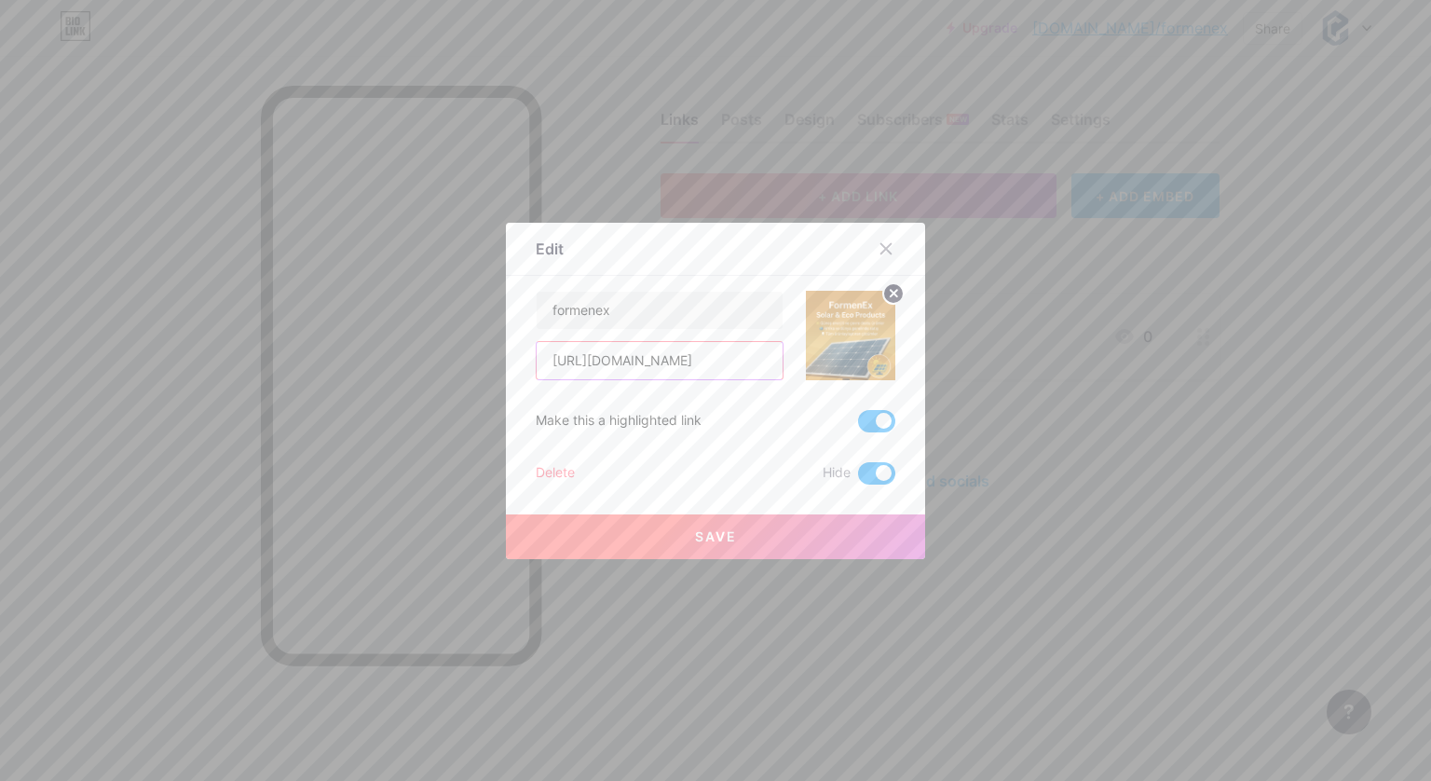
drag, startPoint x: 719, startPoint y: 364, endPoint x: 496, endPoint y: 353, distance: 223.9
click at [496, 353] on div "Edit Content YouTube Play YouTube video without leaving your page. ADD Vimeo Pl…" at bounding box center [715, 390] width 1431 height 781
click at [881, 247] on icon at bounding box center [886, 248] width 10 height 10
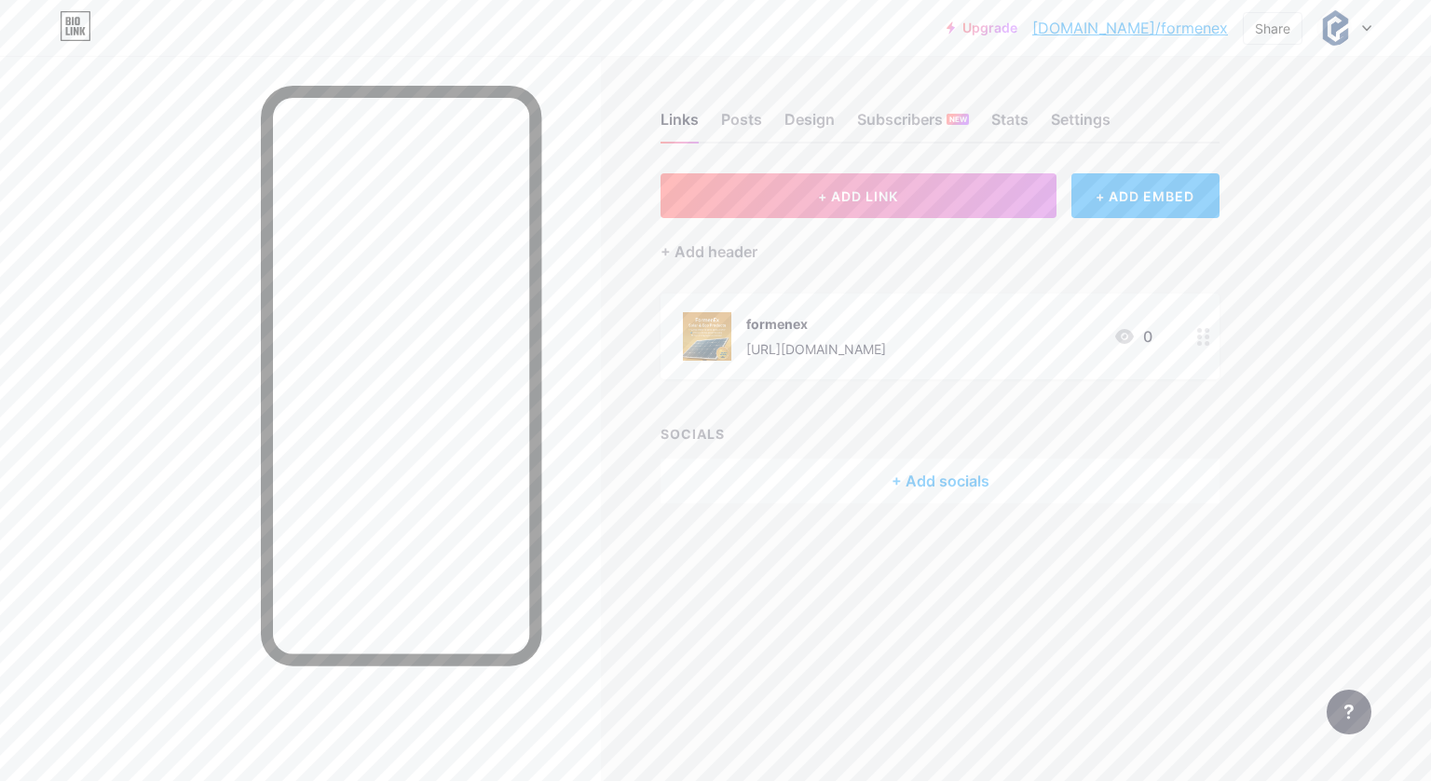
click at [1208, 341] on circle at bounding box center [1207, 343] width 5 height 5
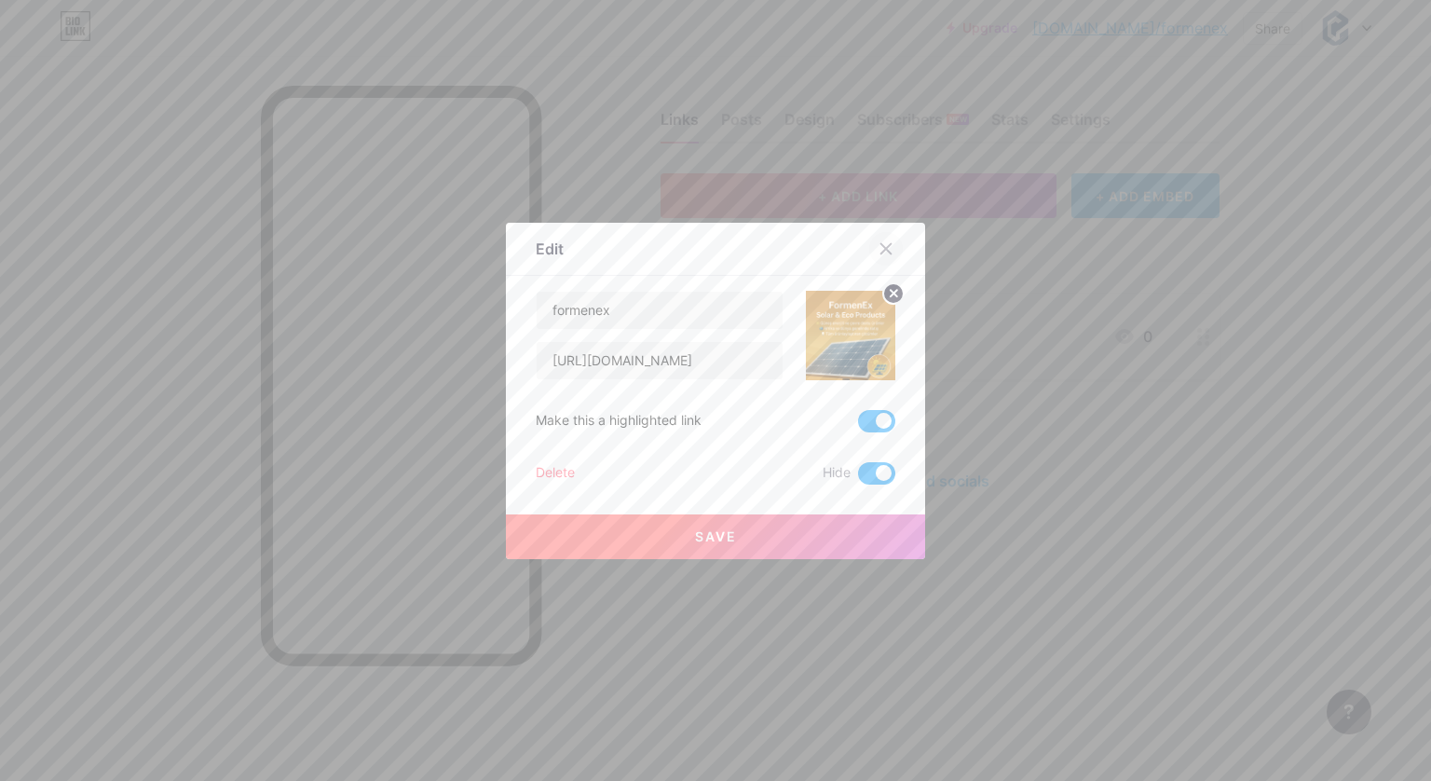
click at [881, 253] on icon at bounding box center [886, 248] width 15 height 15
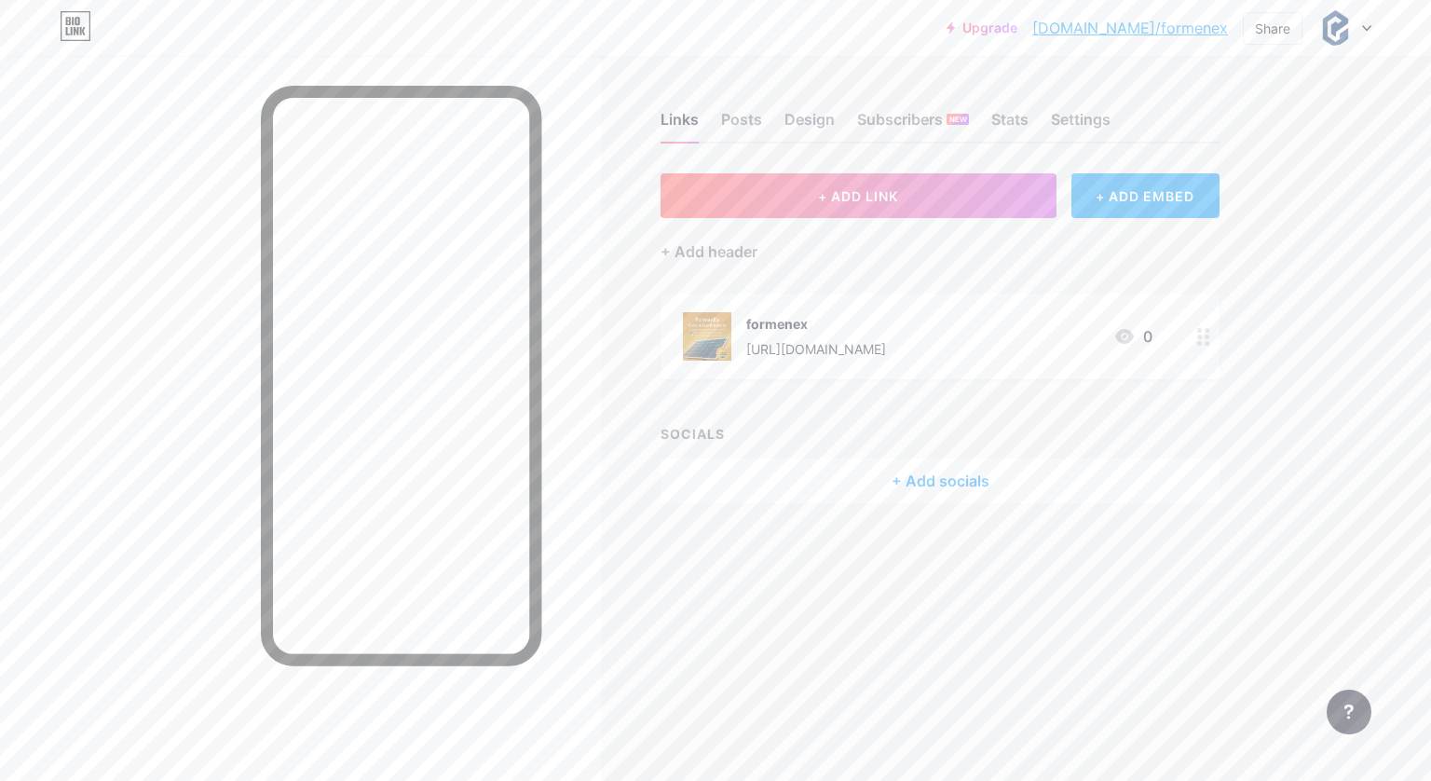
click at [795, 352] on div "[URL][DOMAIN_NAME]" at bounding box center [816, 349] width 140 height 20
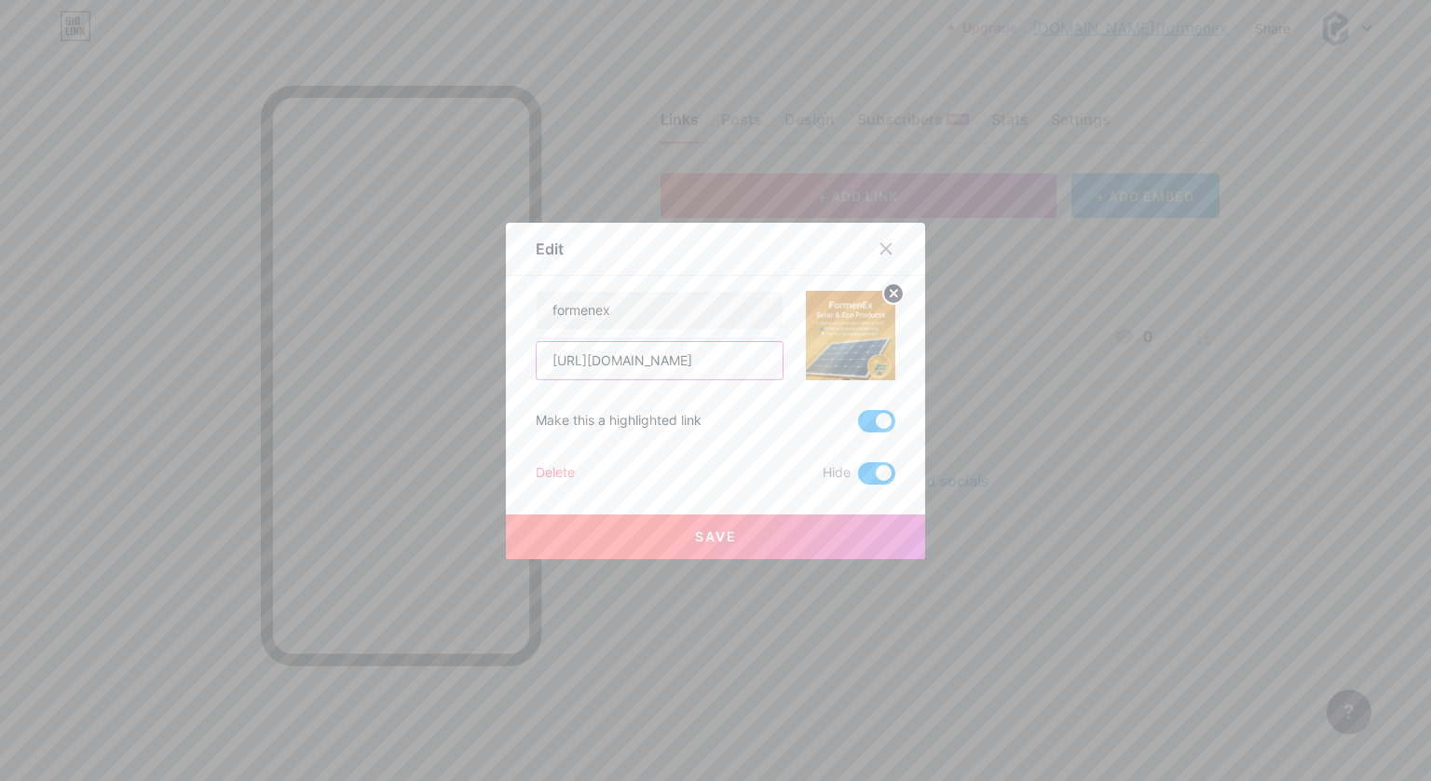
drag, startPoint x: 717, startPoint y: 362, endPoint x: 403, endPoint y: 360, distance: 314.0
click at [403, 360] on div "Edit Content YouTube Play YouTube video without leaving your page. ADD Vimeo Pl…" at bounding box center [715, 390] width 1431 height 781
click at [593, 318] on input "formenex" at bounding box center [660, 310] width 246 height 37
drag, startPoint x: 616, startPoint y: 318, endPoint x: 430, endPoint y: 299, distance: 187.3
click at [430, 299] on div "Edit Content YouTube Play YouTube video without leaving your page. ADD Vimeo Pl…" at bounding box center [715, 390] width 1431 height 781
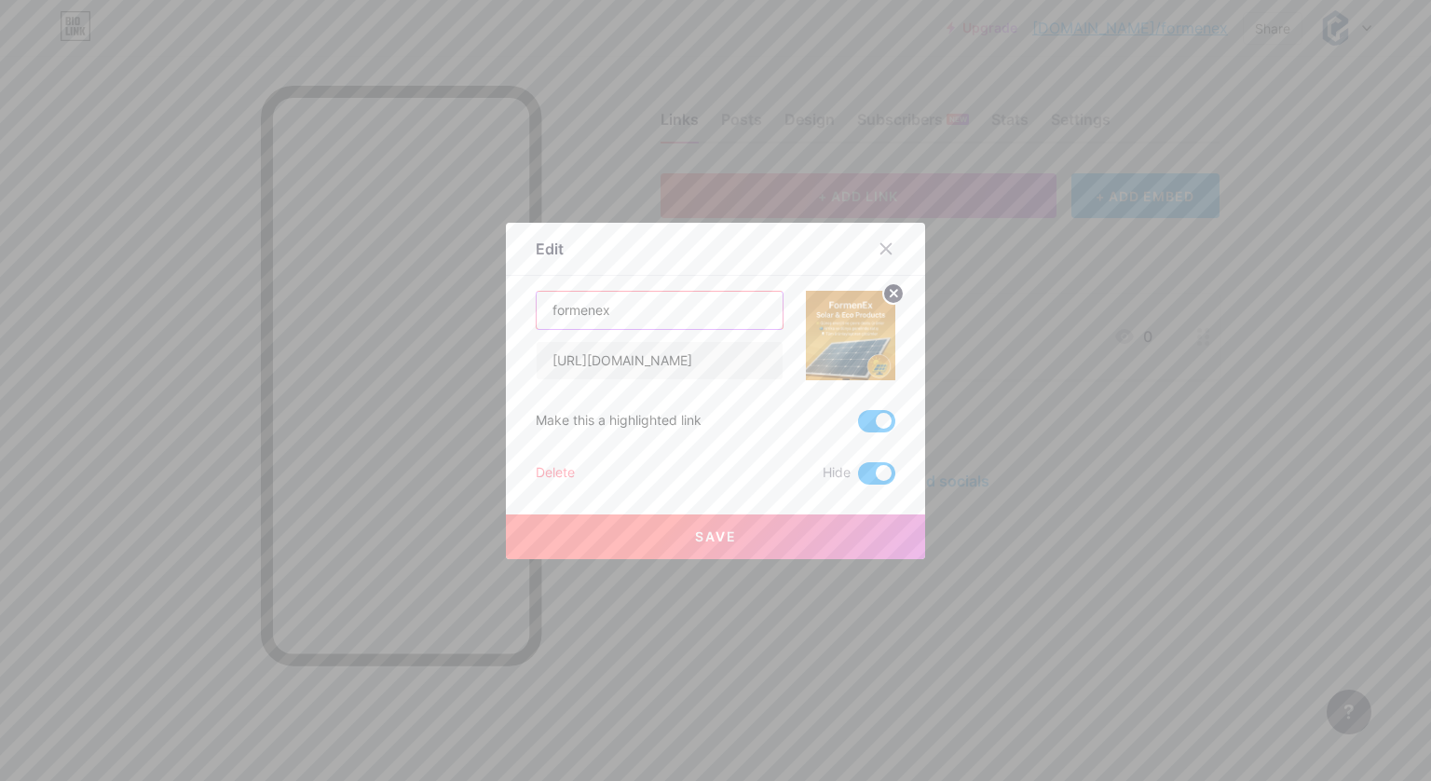
paste input "FormenEx – Solar & Eco Products"
click at [745, 355] on input "[URL][DOMAIN_NAME]" at bounding box center [660, 360] width 246 height 37
drag, startPoint x: 759, startPoint y: 311, endPoint x: 446, endPoint y: 307, distance: 313.1
click at [446, 307] on div "Edit Content YouTube Play YouTube video without leaving your page. ADD Vimeo Pl…" at bounding box center [715, 390] width 1431 height 781
paste input "🔆 Solar LED Outdoor Light – Order Now"
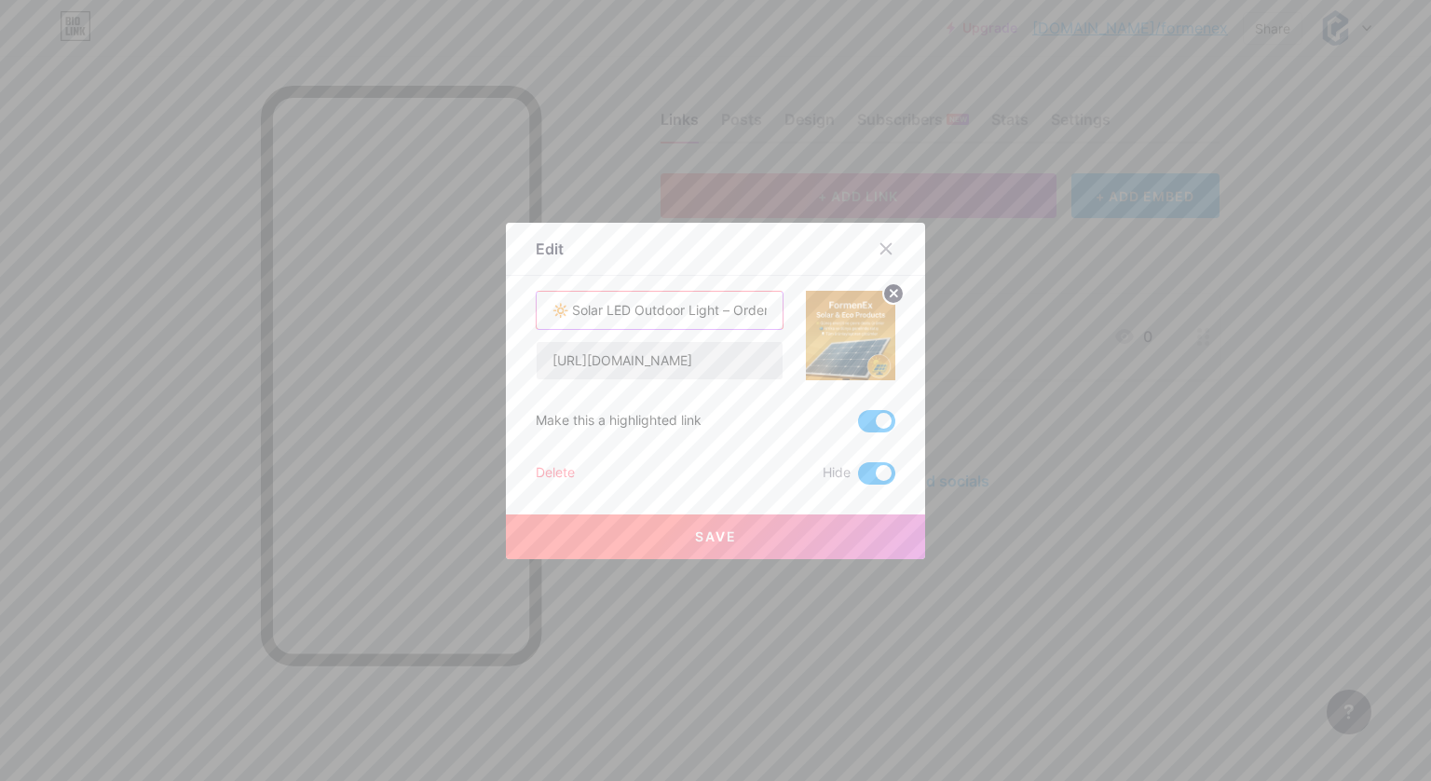
scroll to position [0, 34]
type input "🔆 Solar LED Outdoor Light – Order Now"
click at [704, 535] on span "Save" at bounding box center [716, 536] width 42 height 16
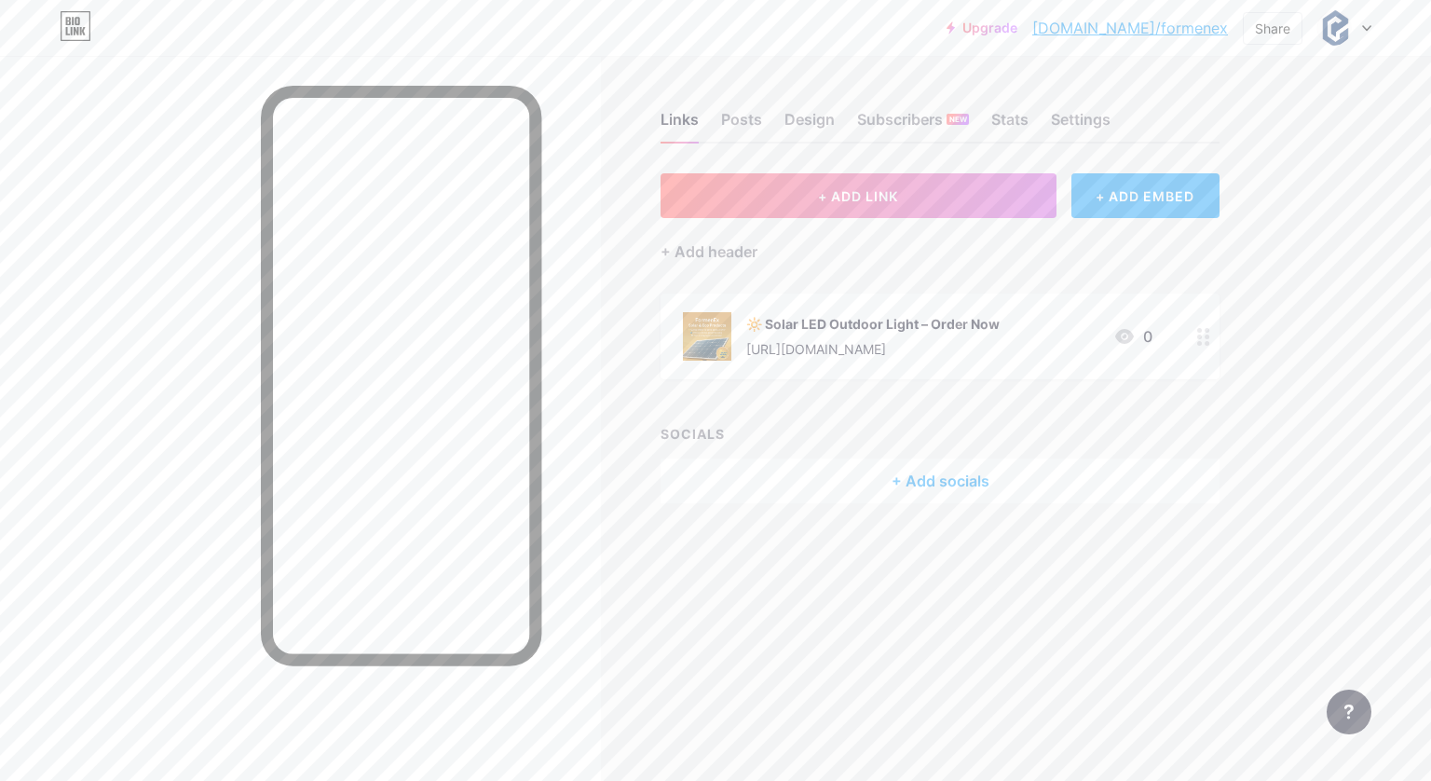
click at [801, 327] on div "🔆 Solar LED Outdoor Light – Order Now" at bounding box center [872, 324] width 253 height 20
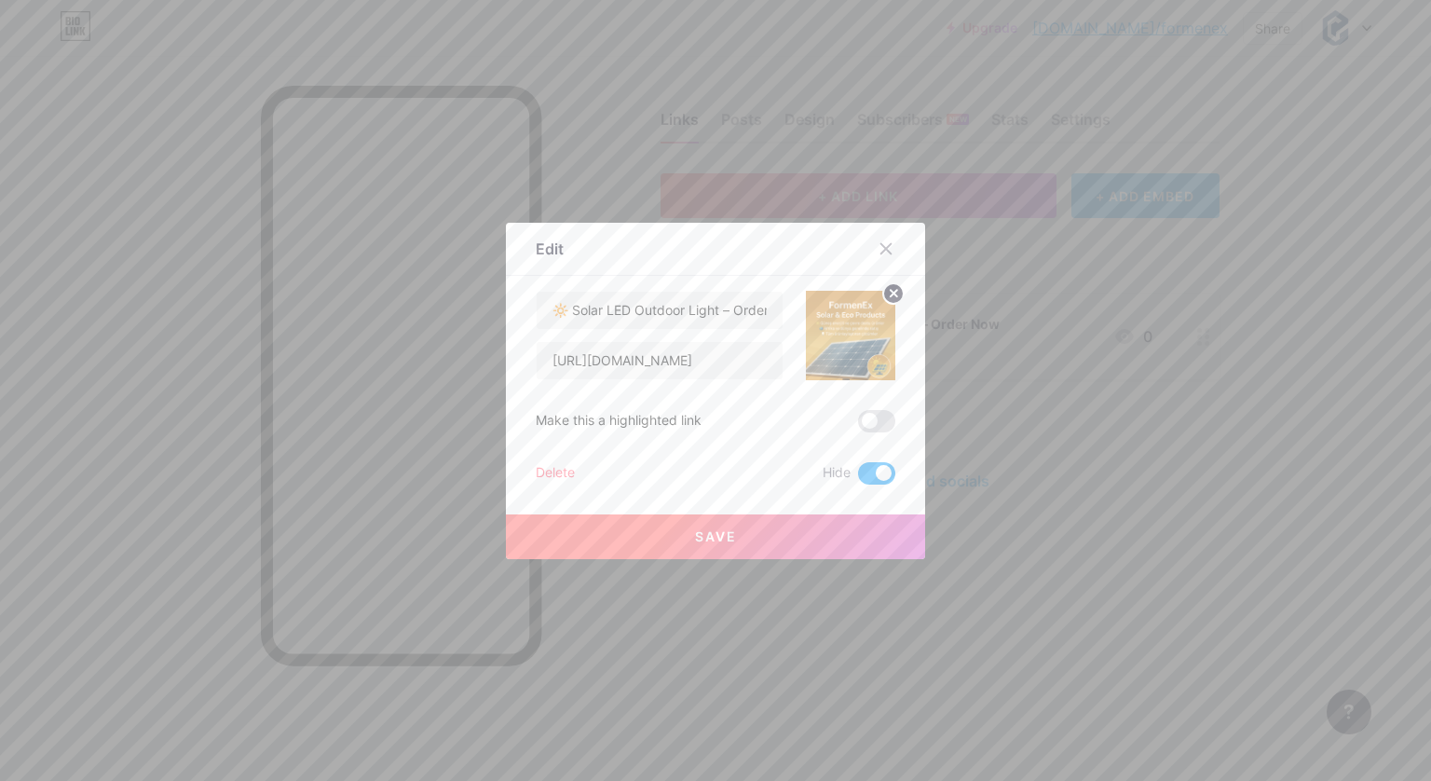
click at [867, 469] on span at bounding box center [876, 473] width 37 height 22
click at [858, 478] on input "checkbox" at bounding box center [858, 478] width 0 height 0
click at [716, 536] on span "Save" at bounding box center [716, 536] width 42 height 16
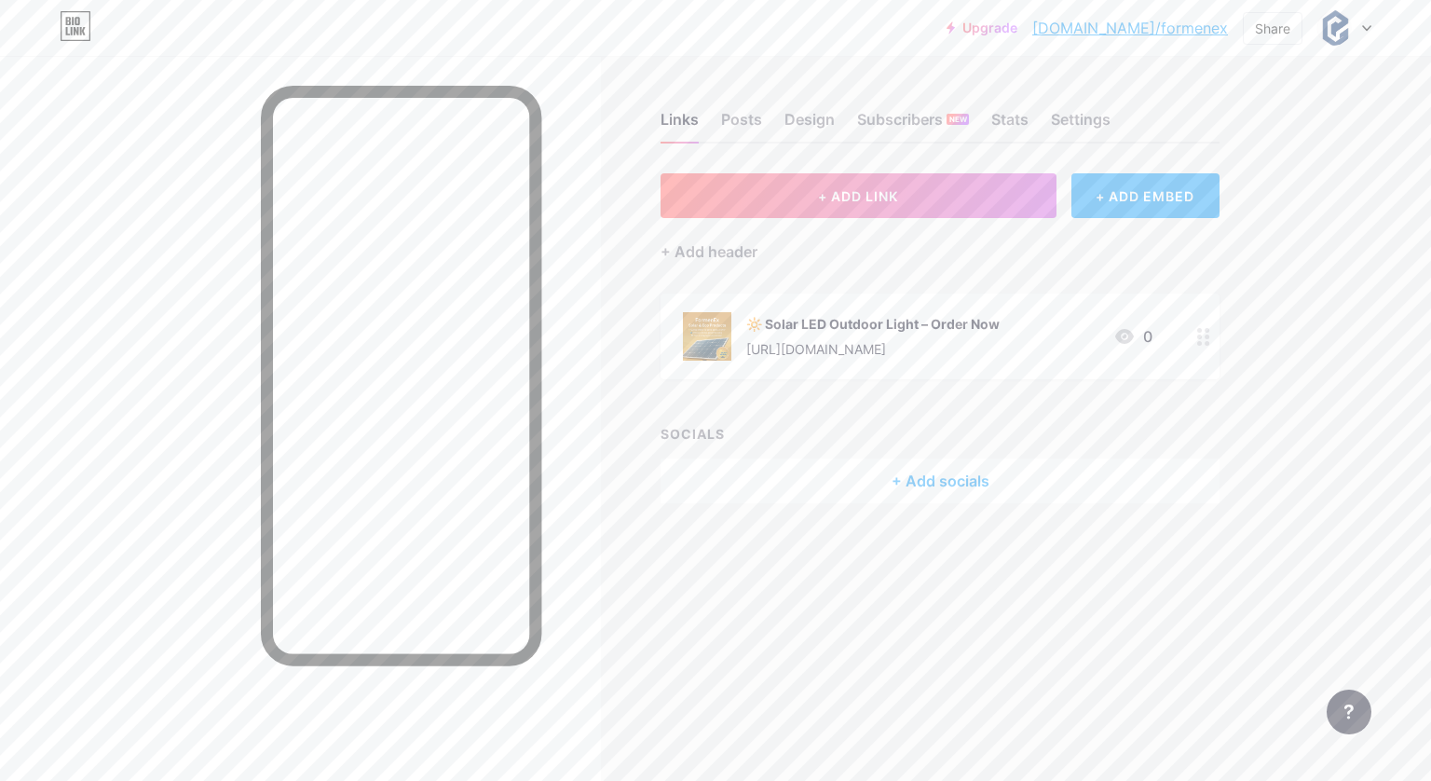
click at [826, 343] on div "[URL][DOMAIN_NAME]" at bounding box center [872, 349] width 253 height 20
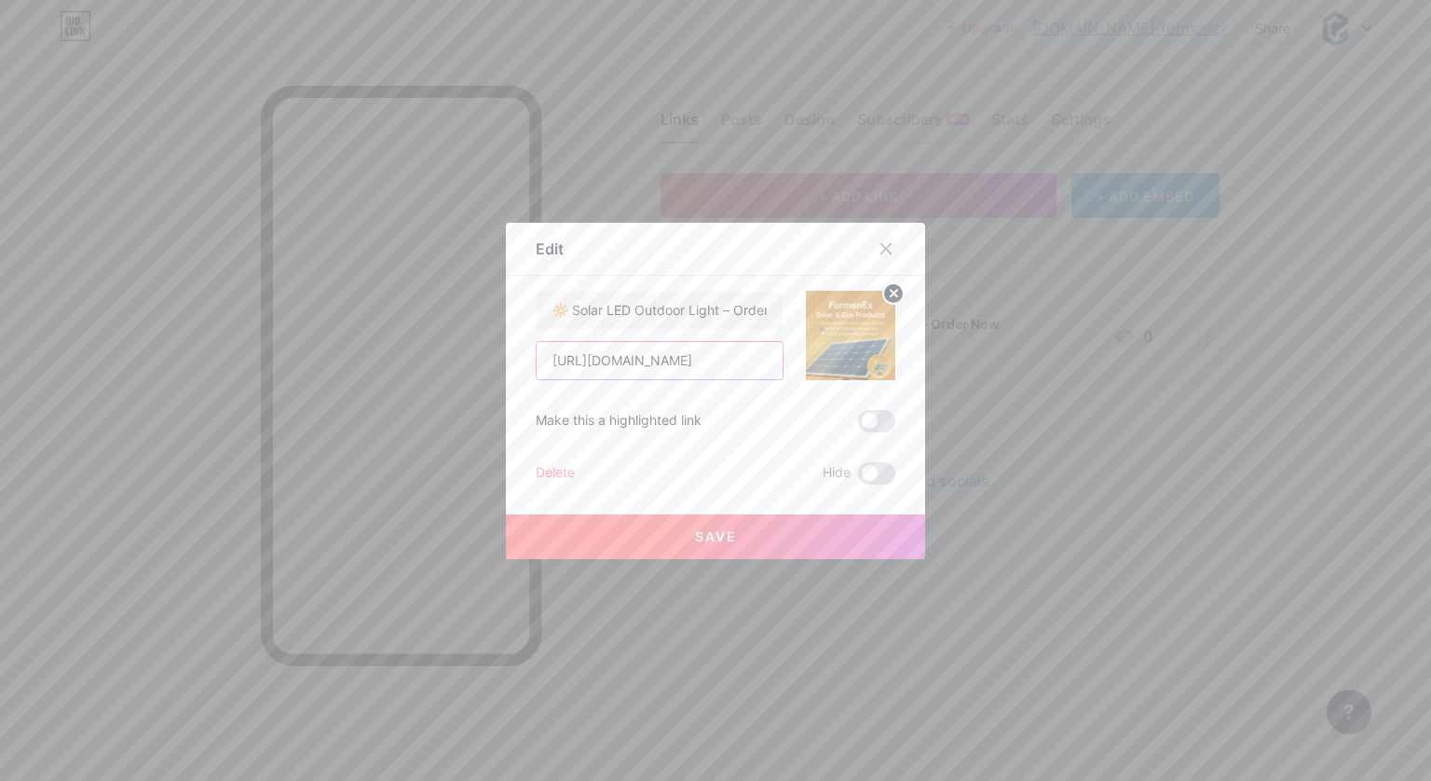
drag, startPoint x: 727, startPoint y: 358, endPoint x: 485, endPoint y: 361, distance: 242.3
click at [485, 361] on div "Edit Content YouTube Play YouTube video without leaving your page. ADD Vimeo Pl…" at bounding box center [715, 390] width 1431 height 781
paste input "text"
type input "[URL][DOMAIN_NAME]"
click at [729, 528] on span "Save" at bounding box center [716, 536] width 42 height 16
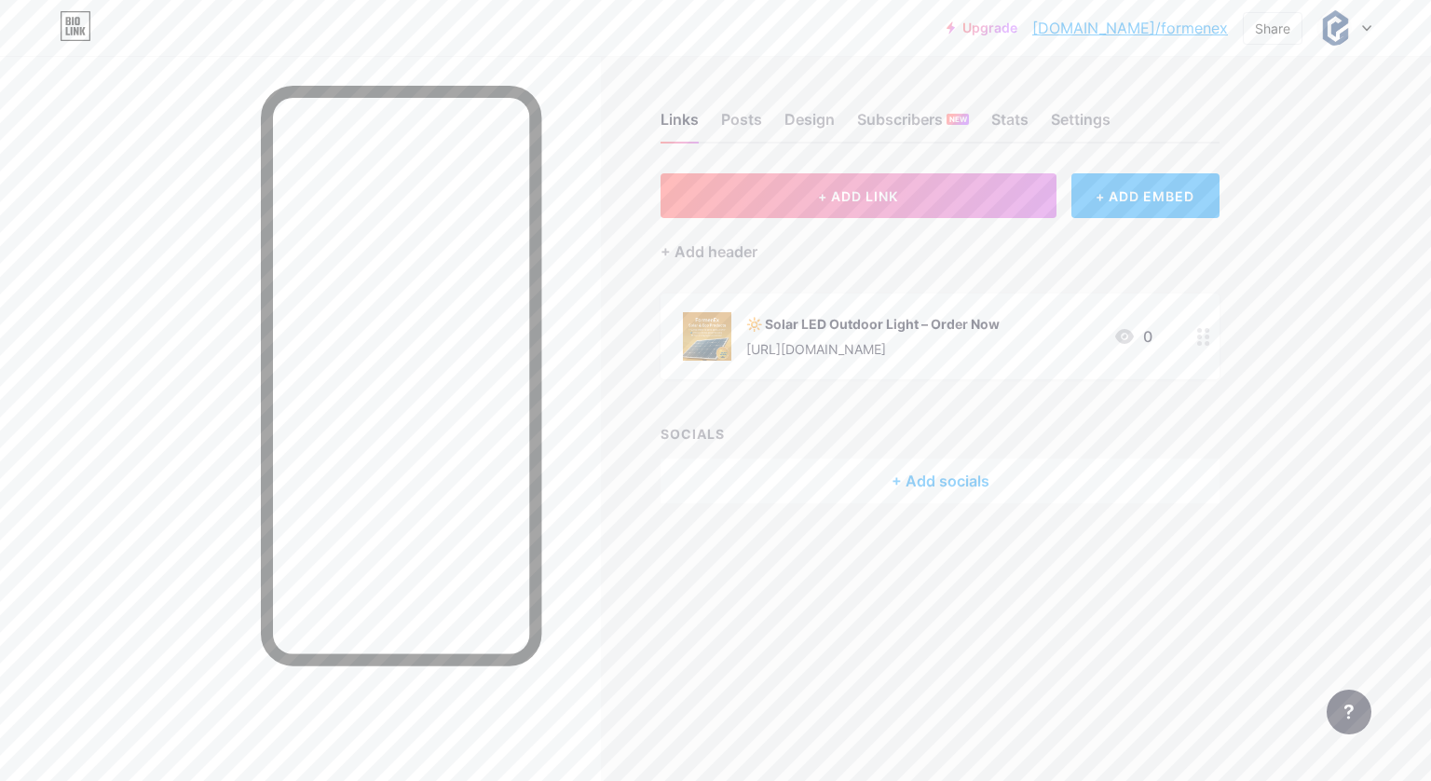
drag, startPoint x: 386, startPoint y: 75, endPoint x: 946, endPoint y: 482, distance: 692.4
click at [946, 482] on div "+ Add socials" at bounding box center [940, 480] width 559 height 45
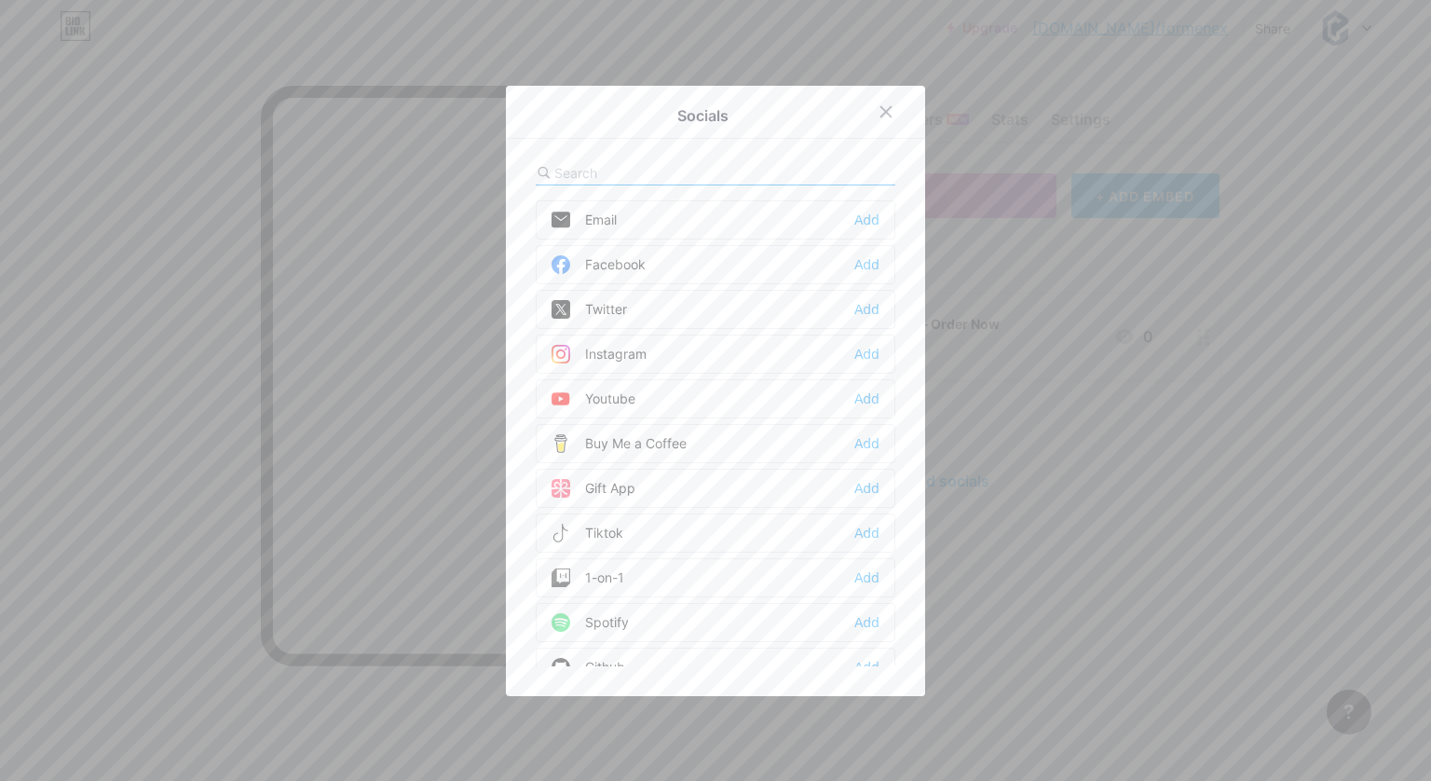
click at [599, 353] on div "Instagram" at bounding box center [599, 354] width 95 height 19
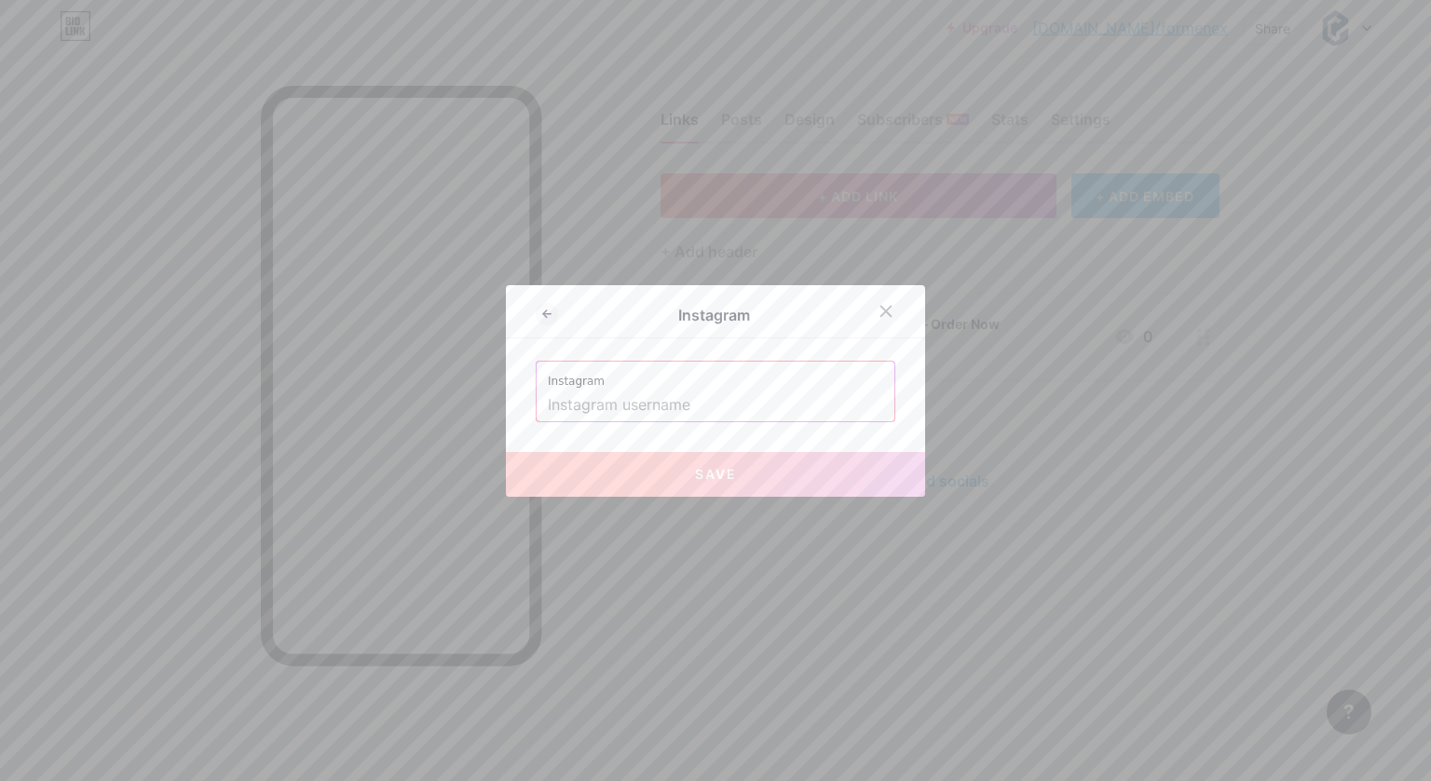
click at [601, 394] on input "text" at bounding box center [715, 405] width 335 height 32
click at [822, 399] on input "text" at bounding box center [715, 405] width 335 height 32
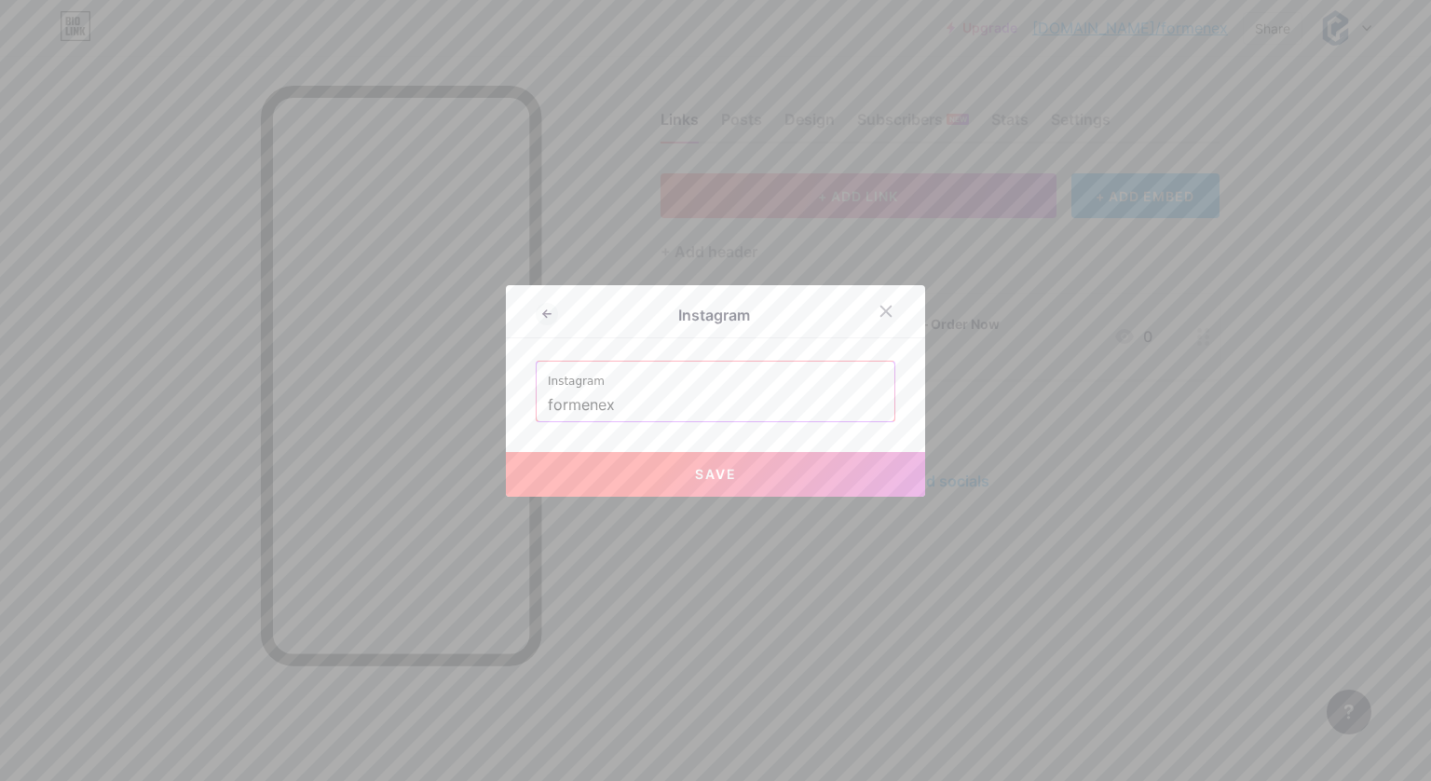
click at [723, 478] on span "Save" at bounding box center [716, 474] width 42 height 16
type input "[URL][DOMAIN_NAME]"
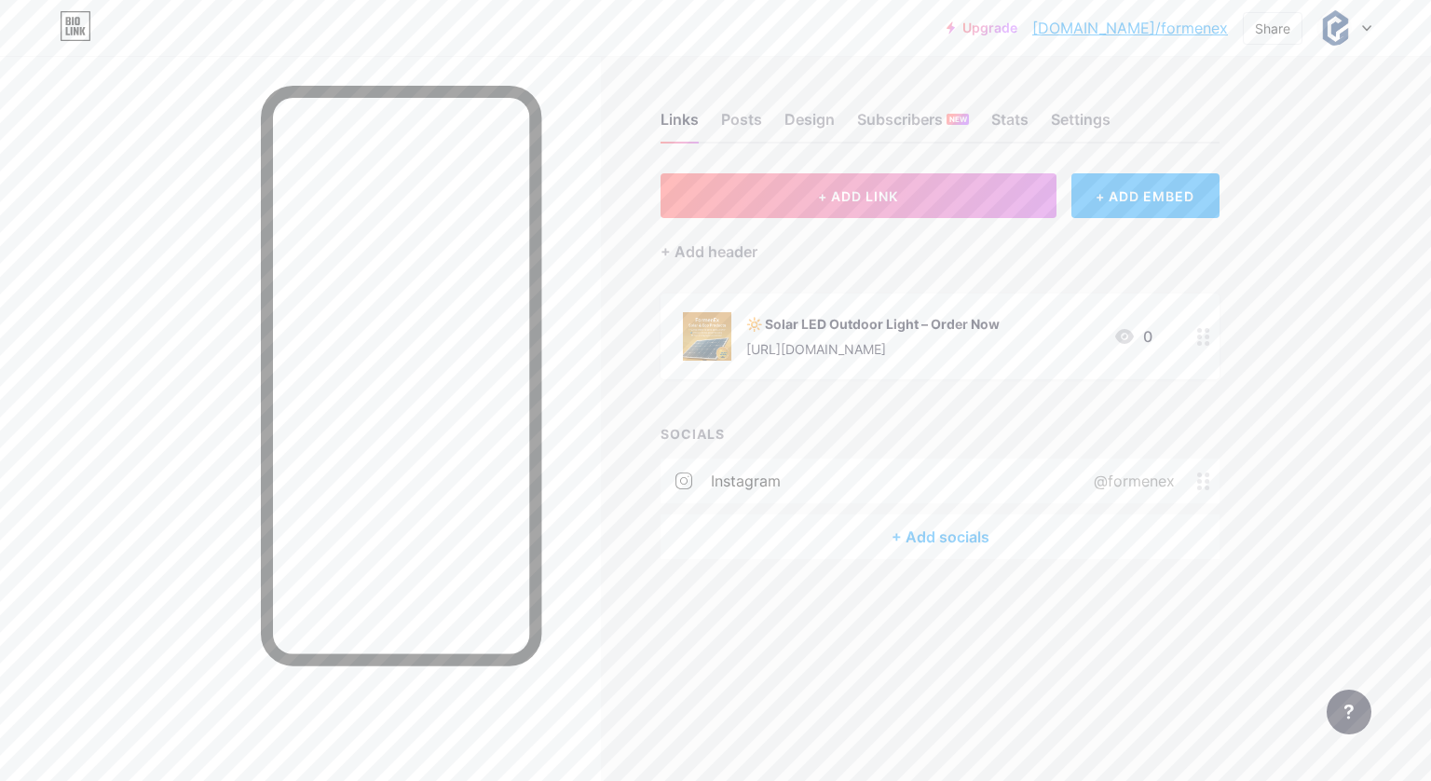
click at [768, 481] on div "instagram" at bounding box center [746, 481] width 70 height 22
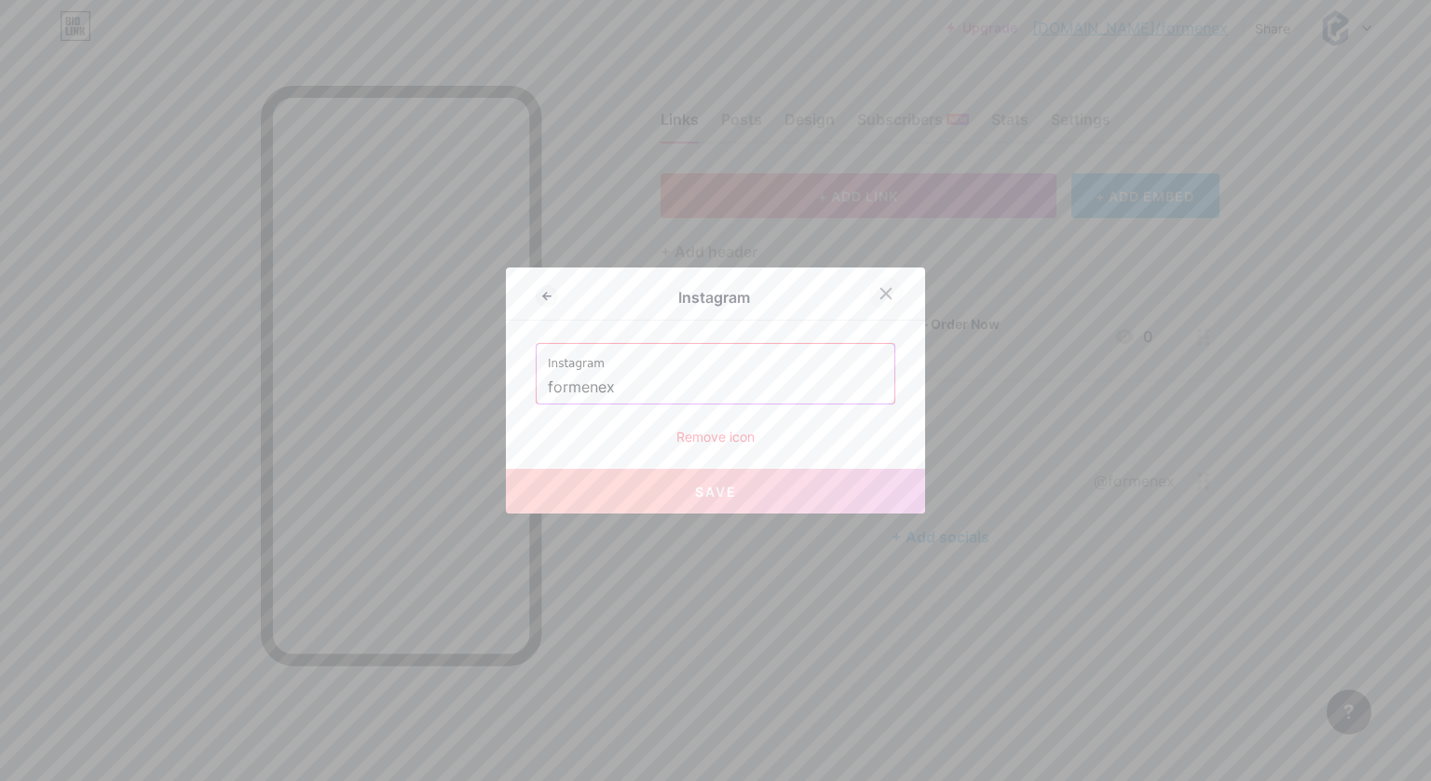
click at [869, 285] on div at bounding box center [886, 294] width 34 height 34
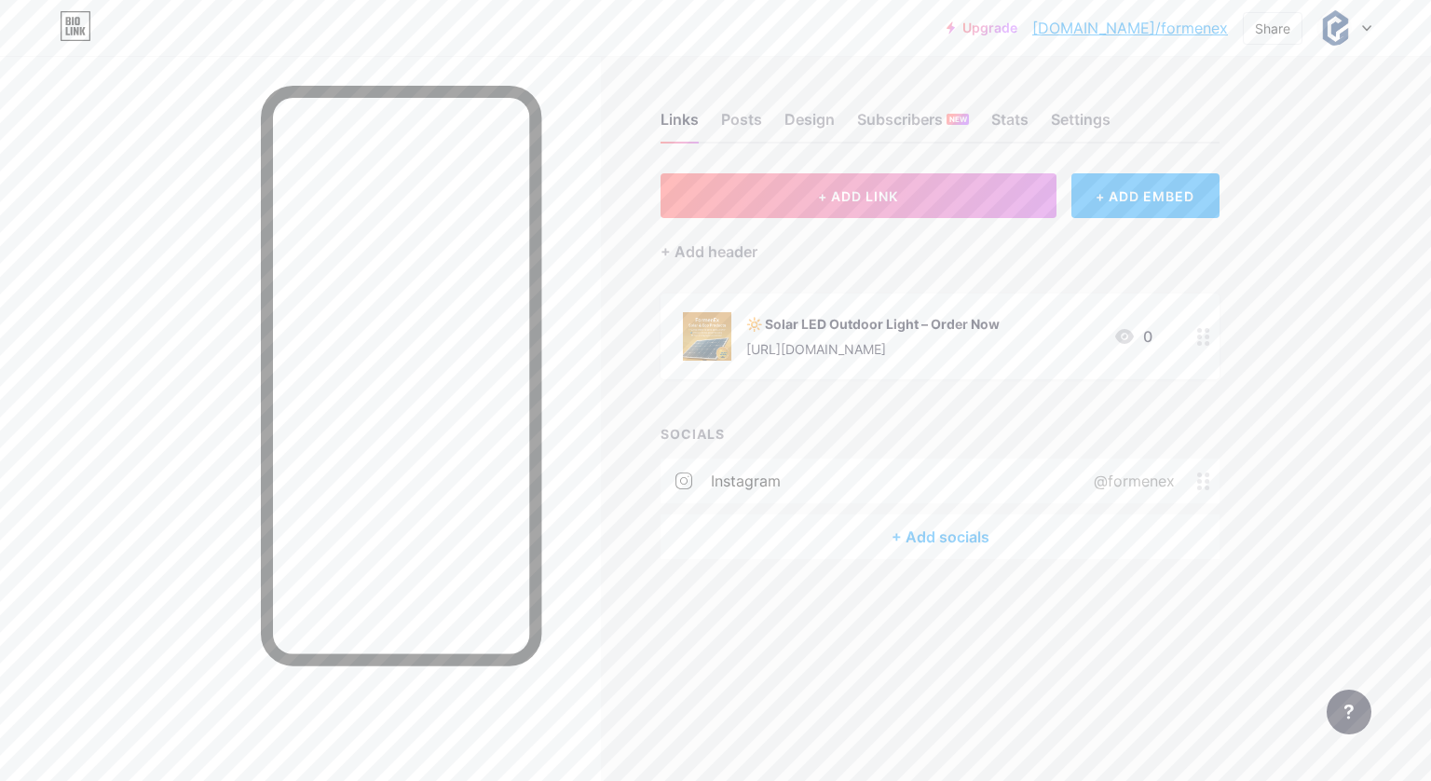
click at [1127, 480] on div "@formenex" at bounding box center [1130, 481] width 133 height 22
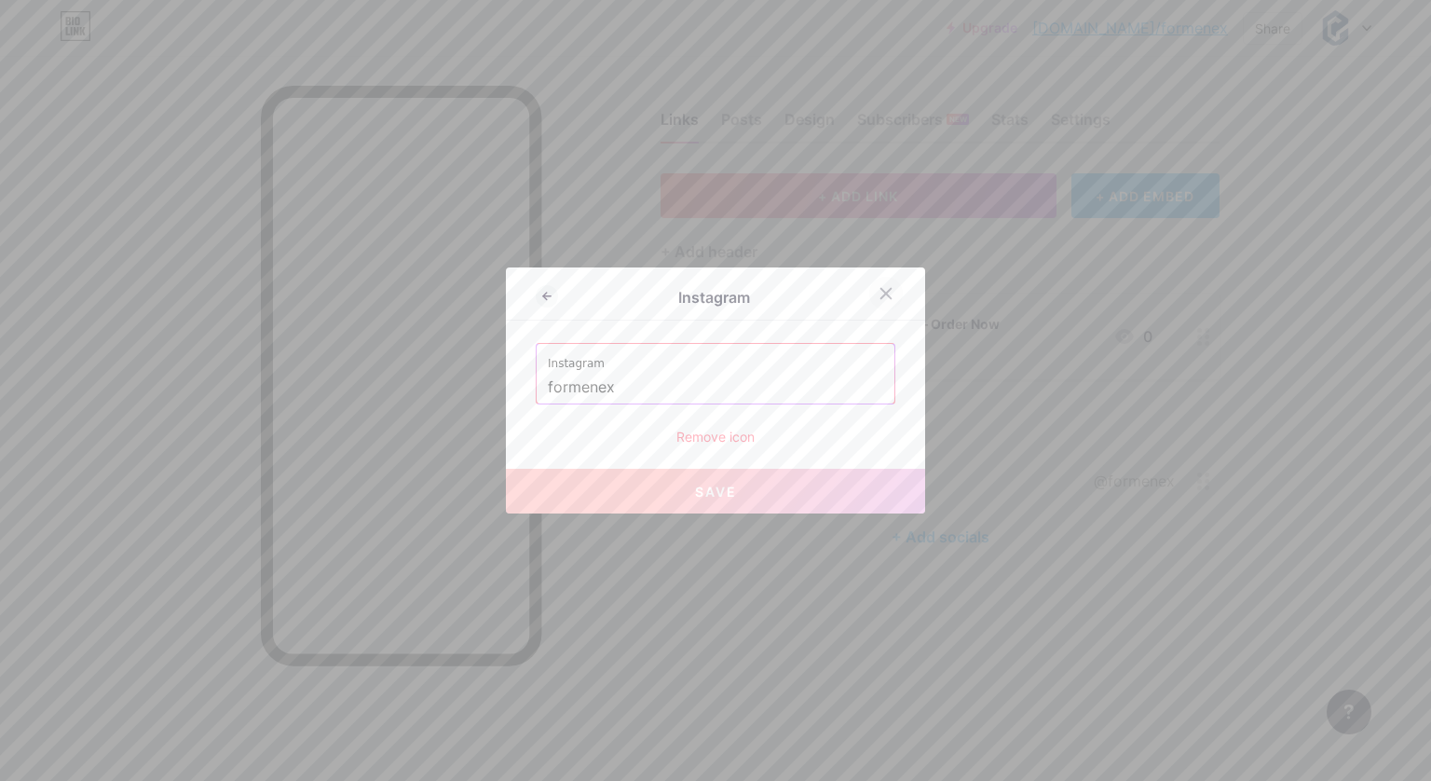
click at [879, 297] on icon at bounding box center [886, 293] width 15 height 15
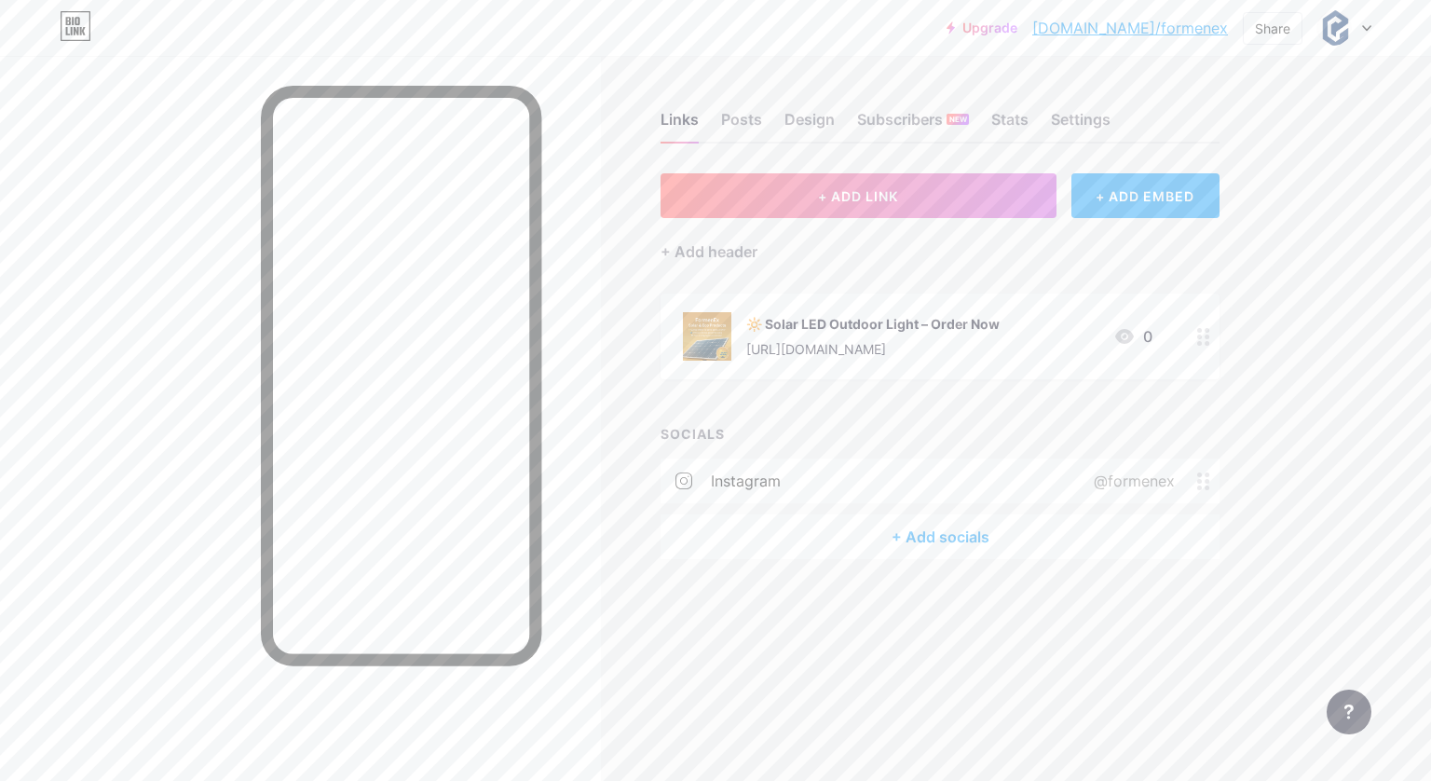
click at [828, 323] on div "🔆 Solar LED Outdoor Light – Order Now" at bounding box center [872, 324] width 253 height 20
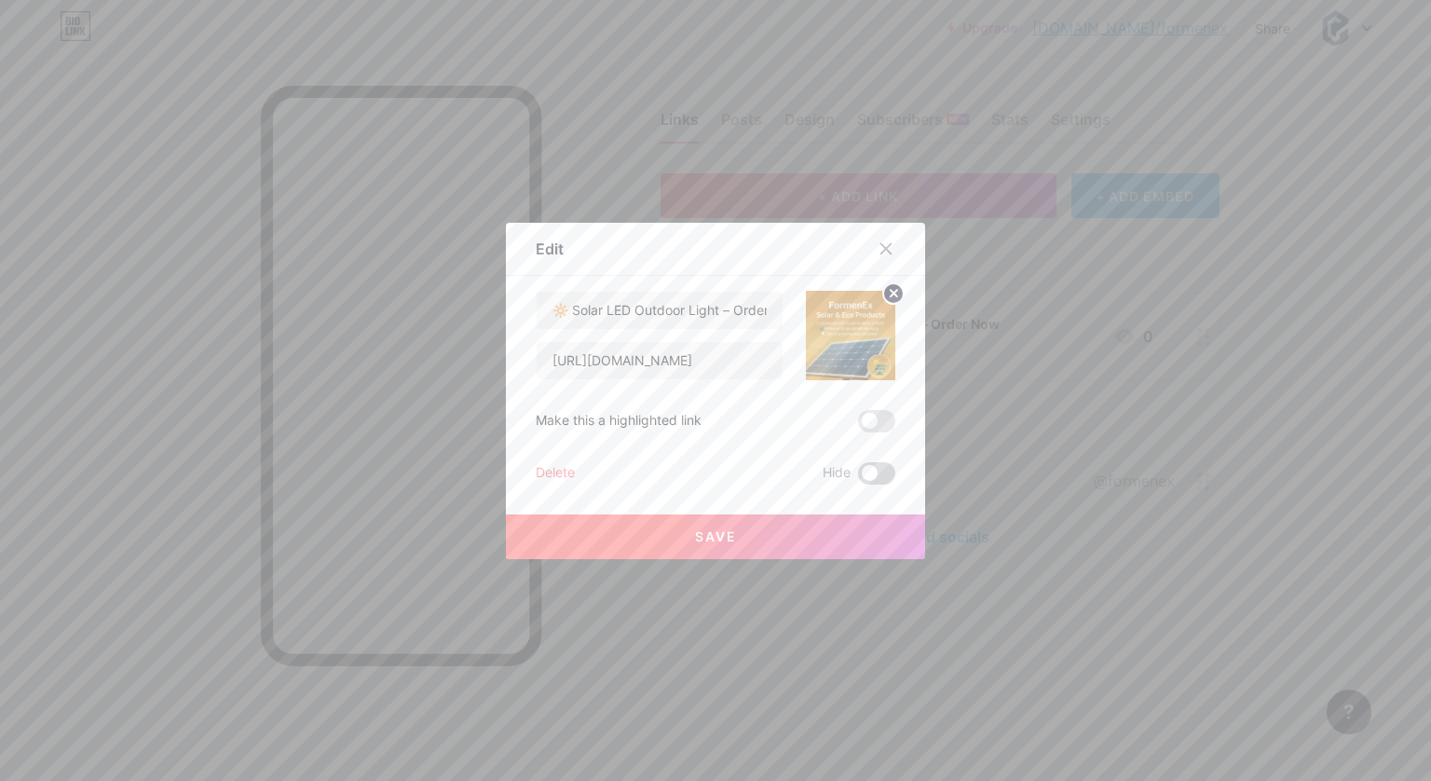
click at [869, 471] on span at bounding box center [876, 473] width 37 height 22
click at [858, 478] on input "checkbox" at bounding box center [858, 478] width 0 height 0
click at [869, 471] on span at bounding box center [876, 473] width 37 height 22
click at [858, 478] on input "checkbox" at bounding box center [858, 478] width 0 height 0
click at [868, 415] on span at bounding box center [876, 421] width 37 height 22
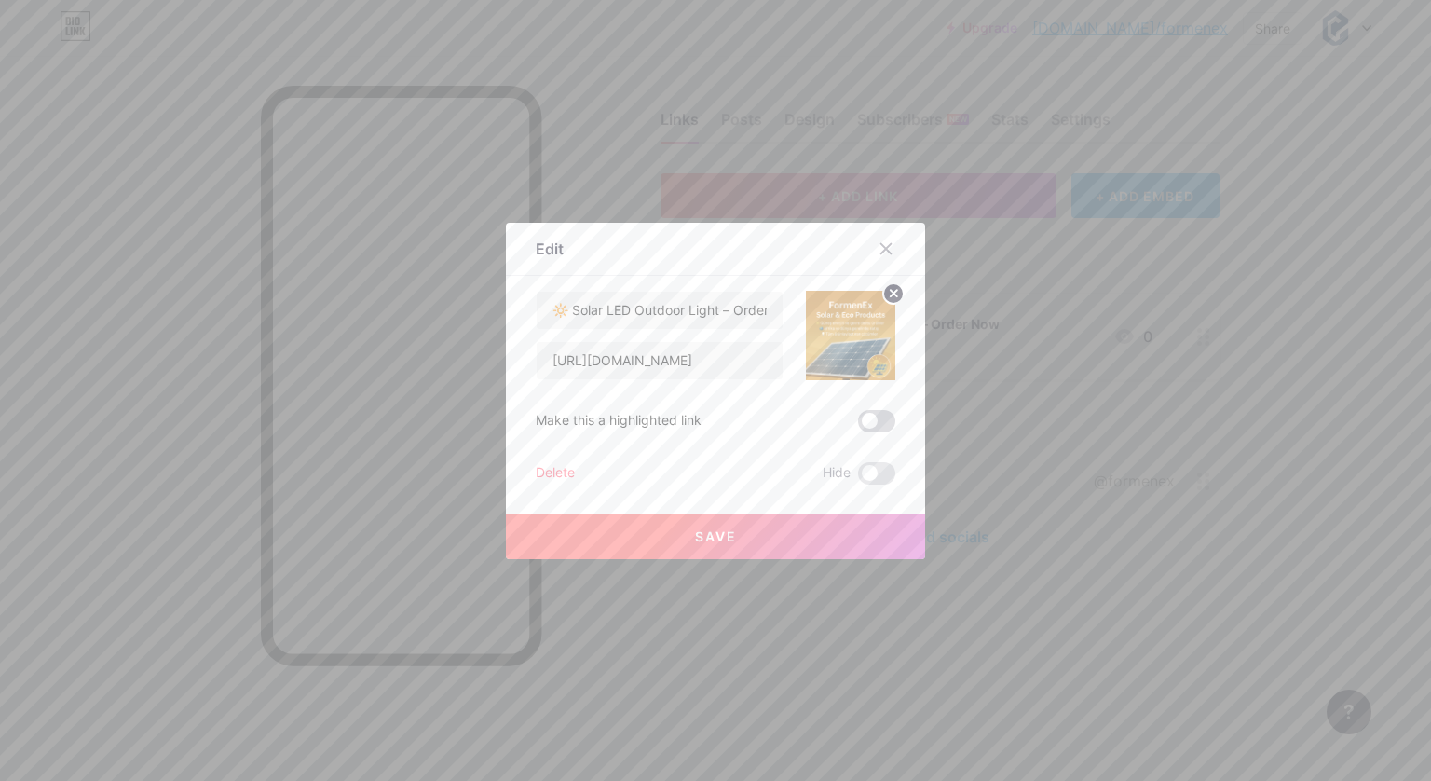
click at [858, 426] on input "checkbox" at bounding box center [858, 426] width 0 height 0
click at [701, 531] on span "Save" at bounding box center [716, 536] width 42 height 16
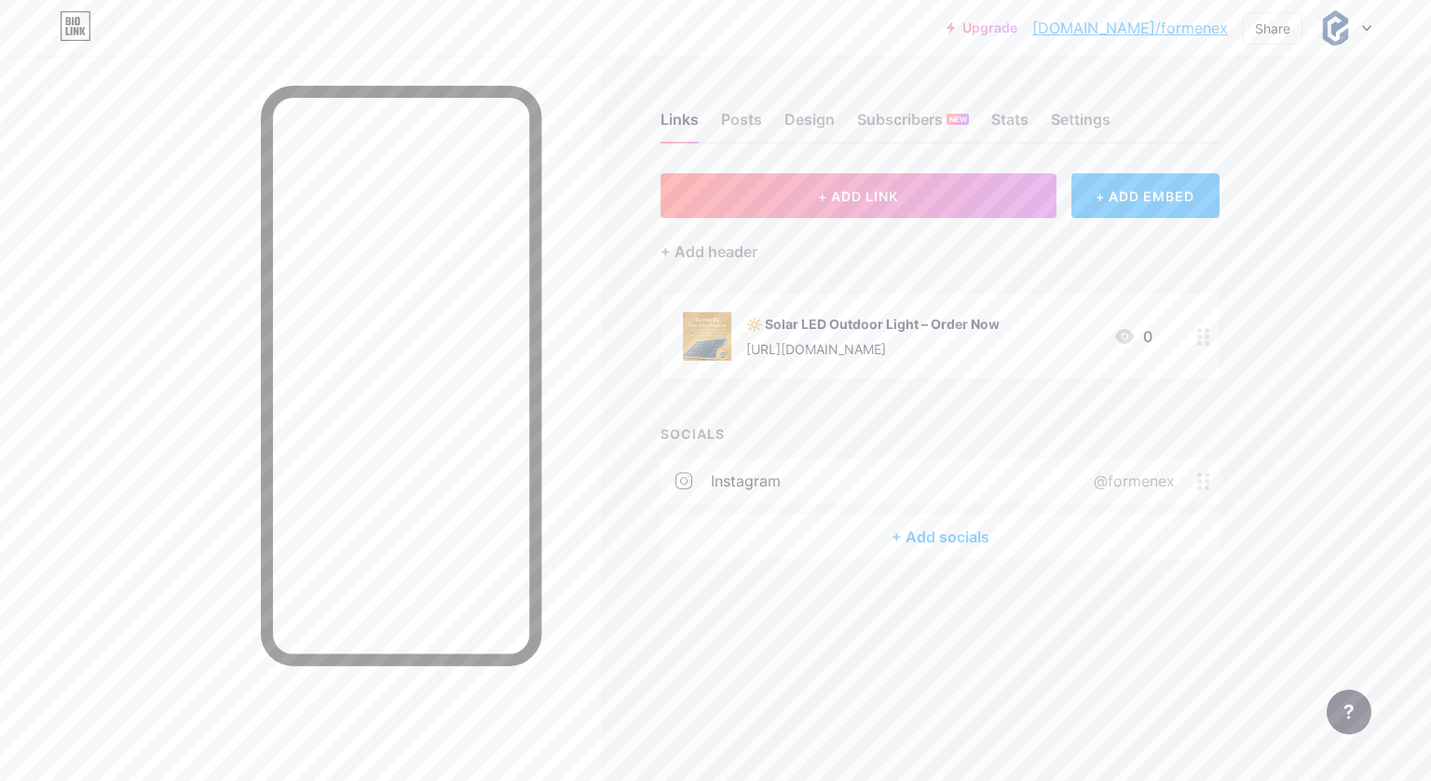
click at [801, 349] on div "[URL][DOMAIN_NAME]" at bounding box center [872, 349] width 253 height 20
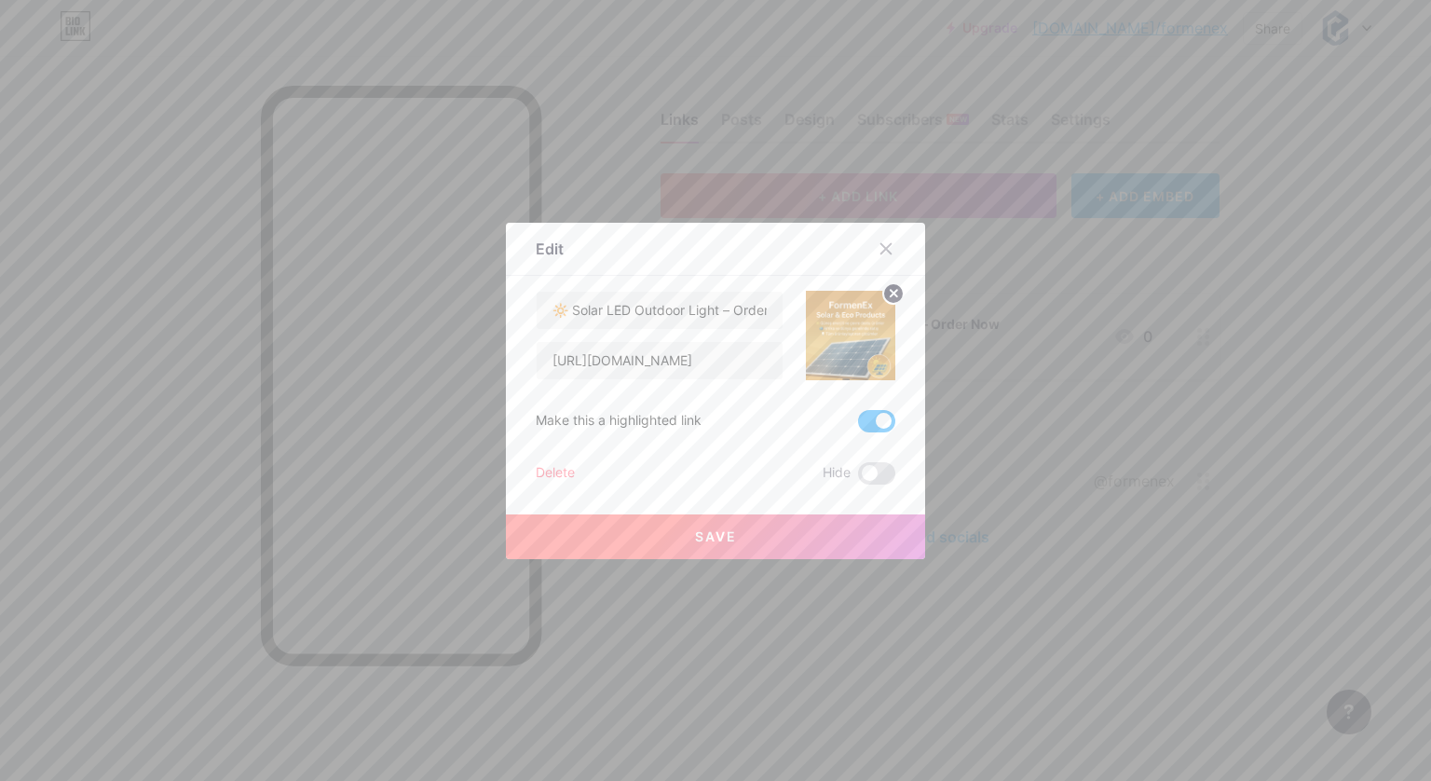
click at [858, 420] on span at bounding box center [876, 421] width 37 height 22
click at [858, 426] on input "checkbox" at bounding box center [858, 426] width 0 height 0
click at [758, 539] on button "Save" at bounding box center [715, 536] width 419 height 45
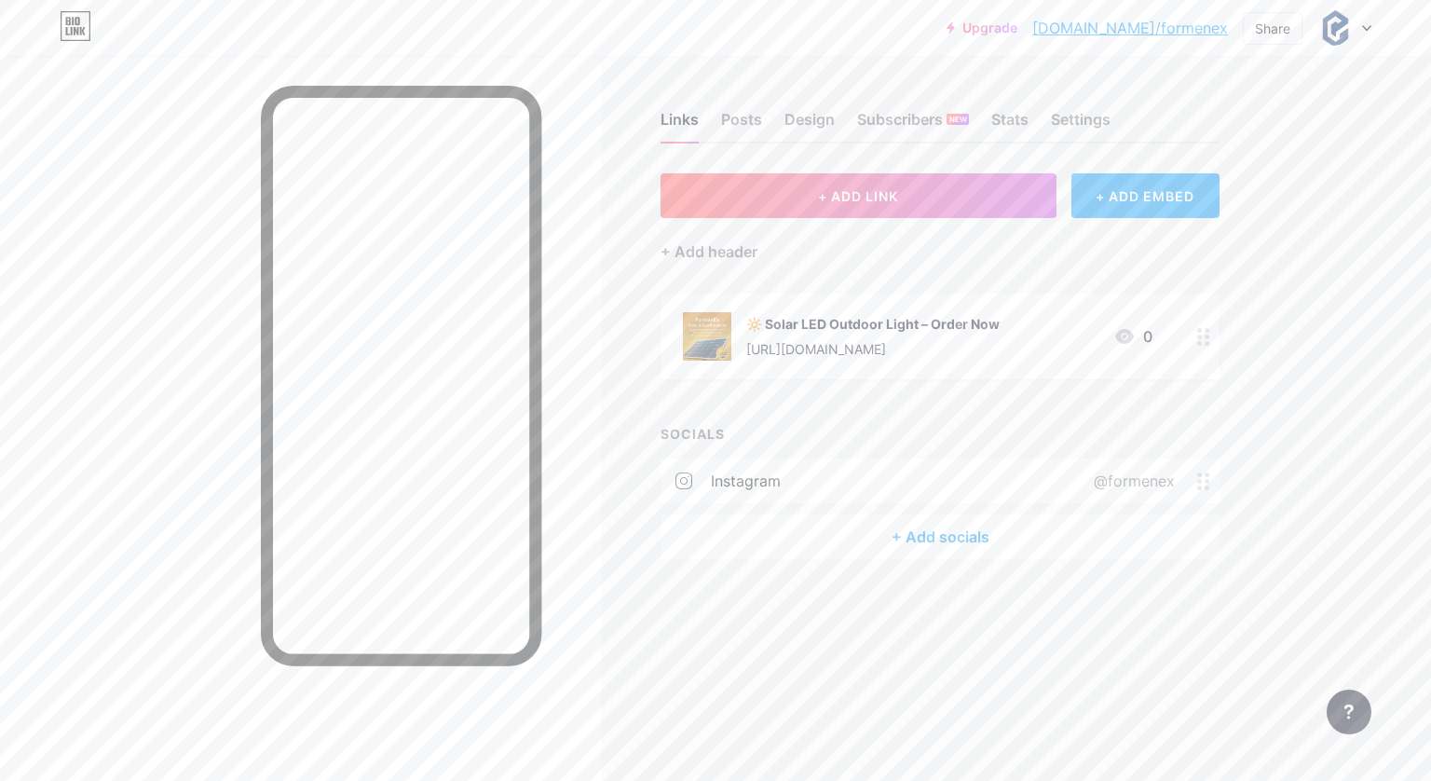
drag, startPoint x: 900, startPoint y: 332, endPoint x: 790, endPoint y: 576, distance: 267.7
click at [792, 576] on div "Links Posts Design Subscribers NEW Stats Settings + ADD LINK + ADD EMBED + Add …" at bounding box center [649, 354] width 1298 height 596
